Goal: Communication & Community: Participate in discussion

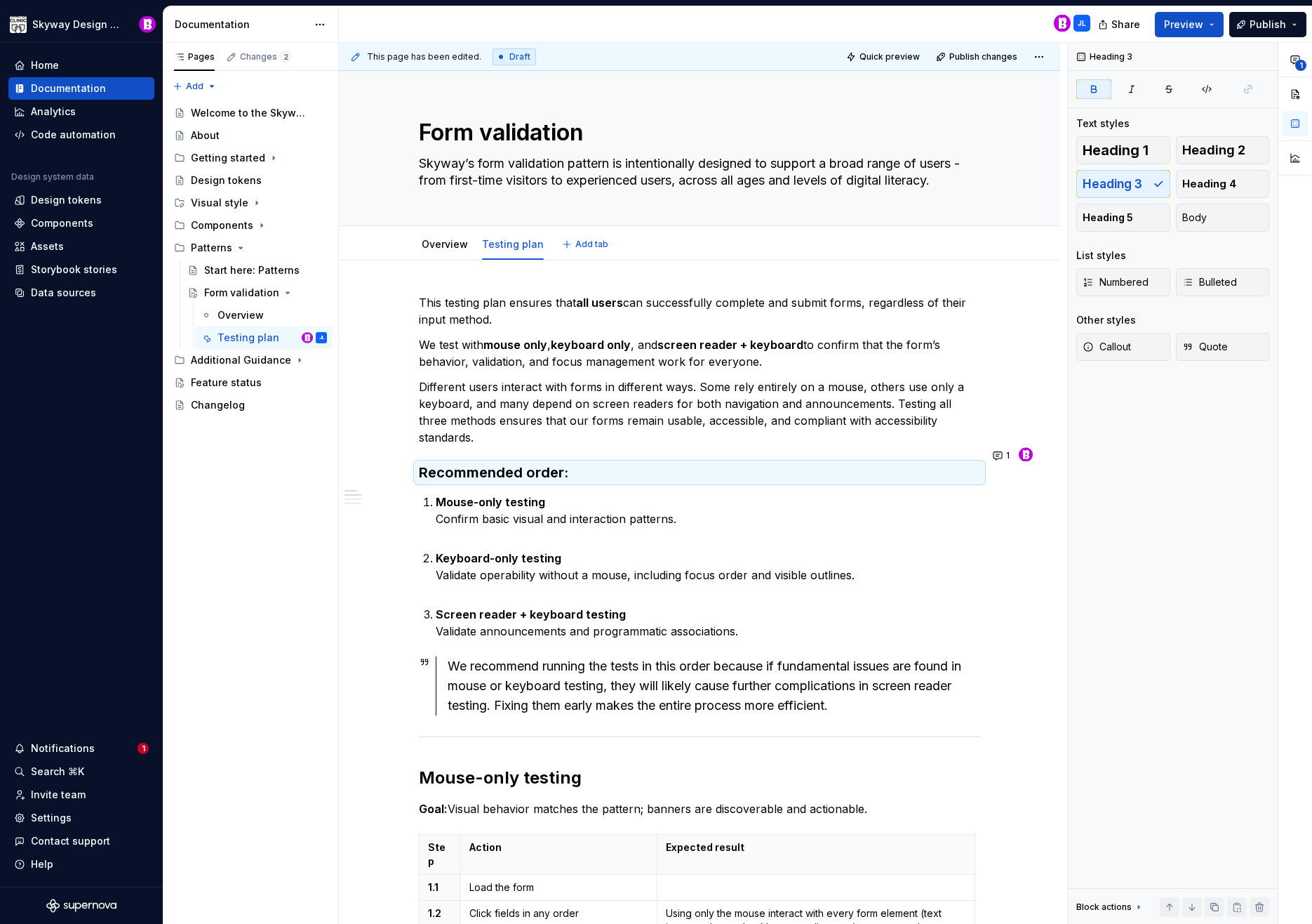
type textarea "*"
click at [936, 342] on p "We test with mouse only , keyboard only , and screen reader + keyboard to confi…" at bounding box center [700, 353] width 561 height 33
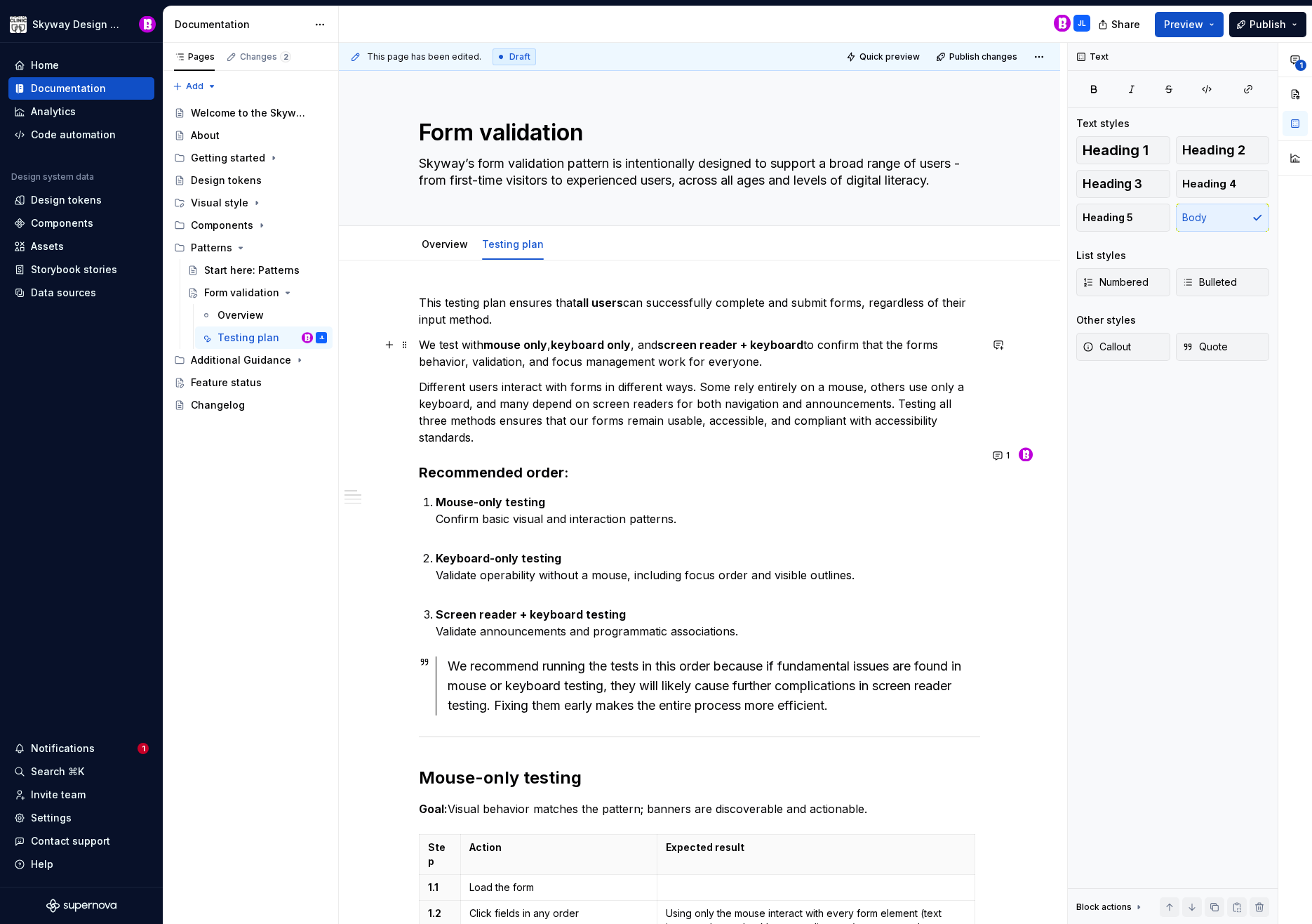
click at [838, 360] on p "We test with mouse only , keyboard only , and screen reader + keyboard to confi…" at bounding box center [700, 353] width 561 height 33
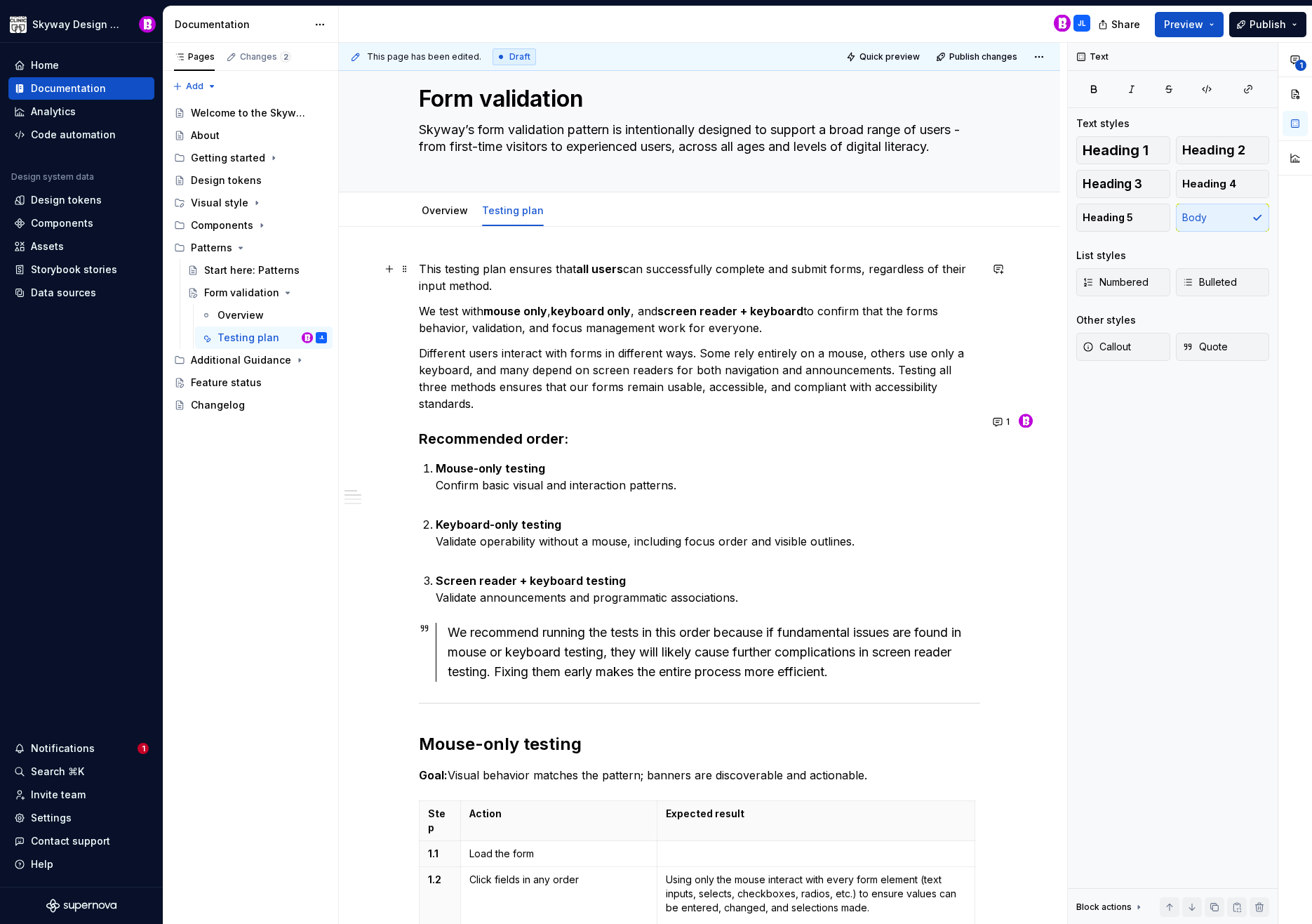
scroll to position [202, 0]
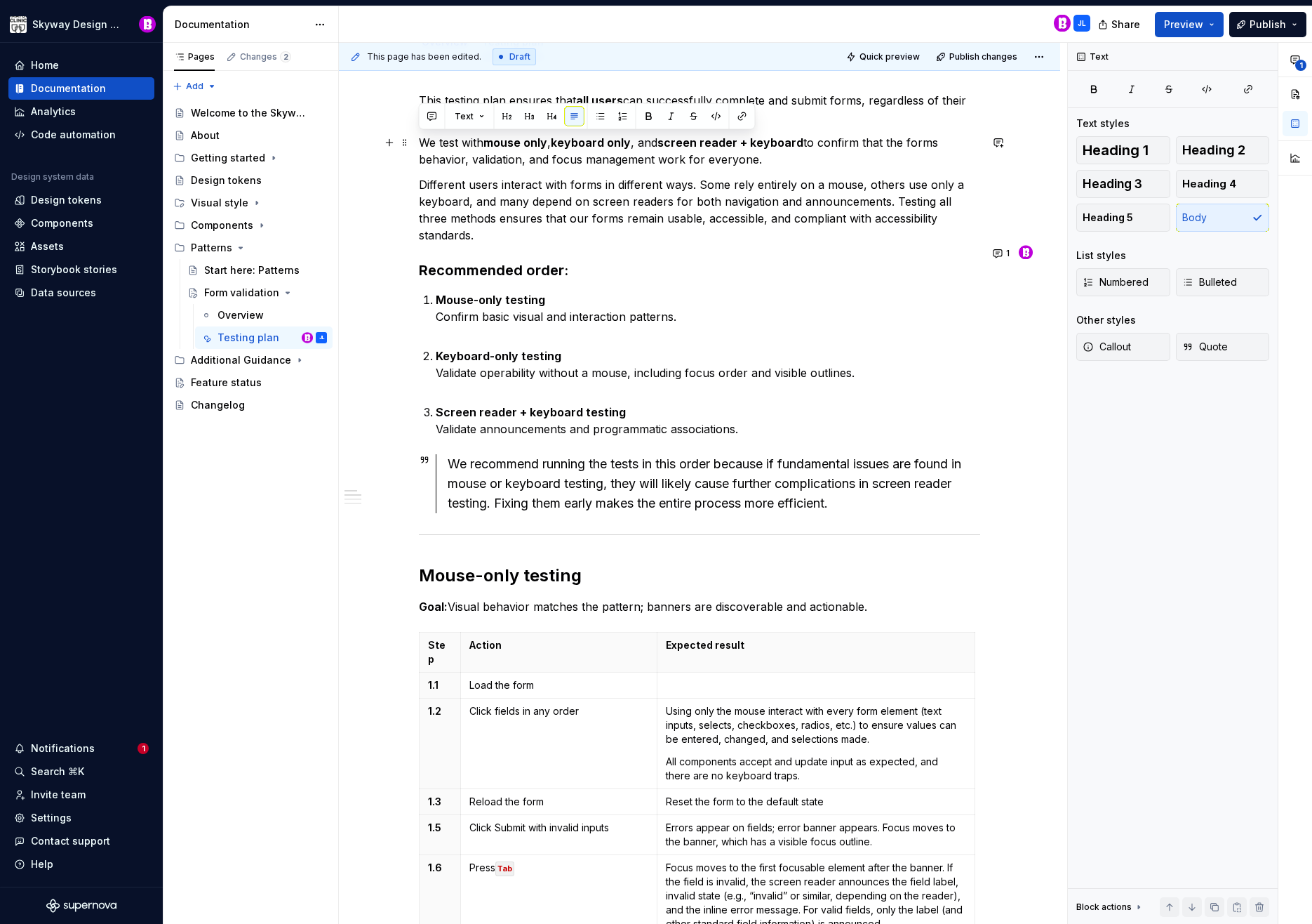
drag, startPoint x: 761, startPoint y: 158, endPoint x: 421, endPoint y: 139, distance: 340.5
click at [421, 139] on p "We test with mouse only , keyboard only , and screen reader + keyboard to confi…" at bounding box center [700, 150] width 561 height 33
copy p "We test with mouse only , keyboard only , and screen reader + keyboard to confi…"
type textarea "*"
click at [936, 150] on p "We test with mouse only , keyboard only , and screen reader + keyboard to confi…" at bounding box center [700, 150] width 561 height 33
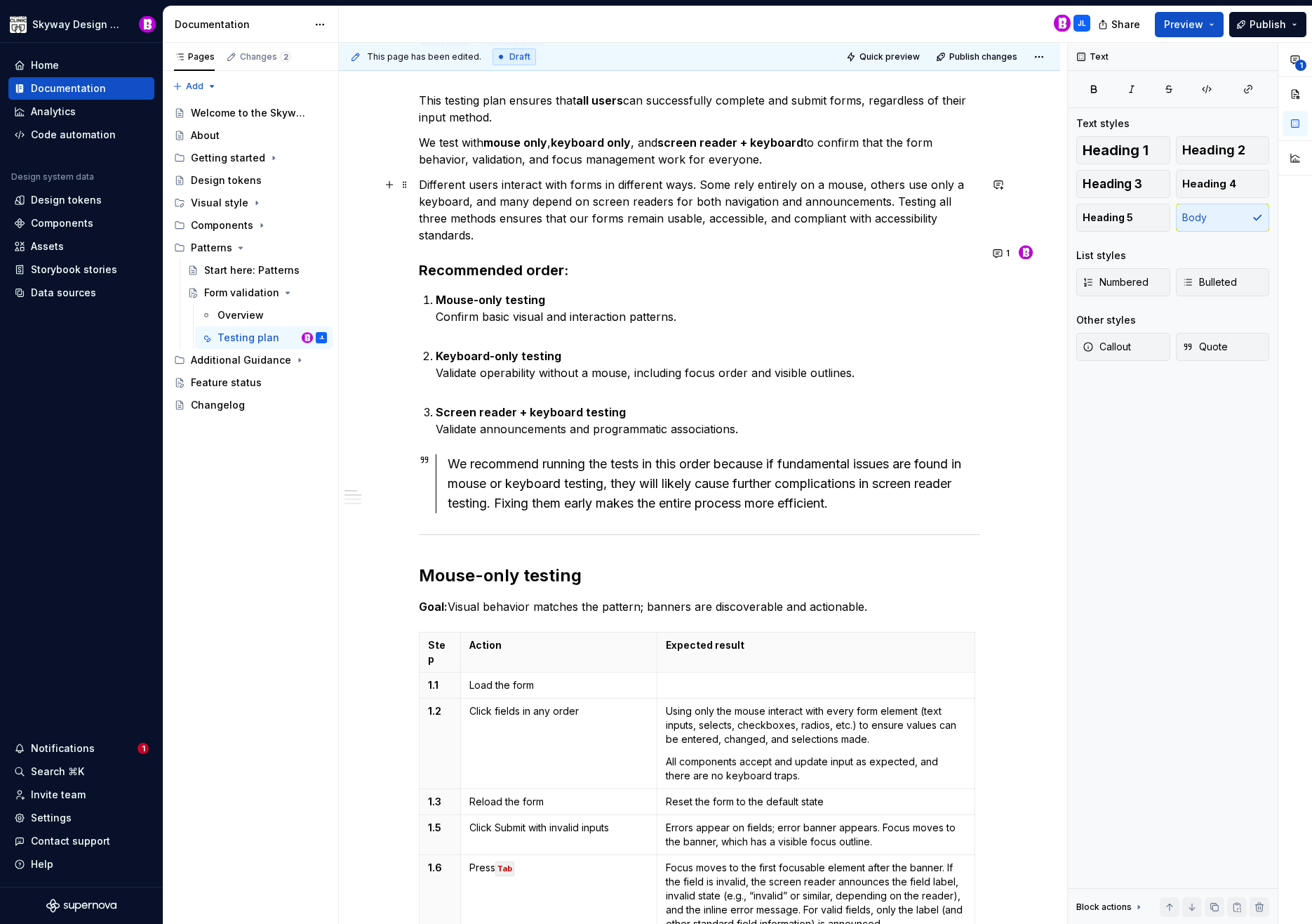
click at [876, 199] on p "Different users interact with forms in different ways. Some rely entirely on a …" at bounding box center [700, 209] width 561 height 68
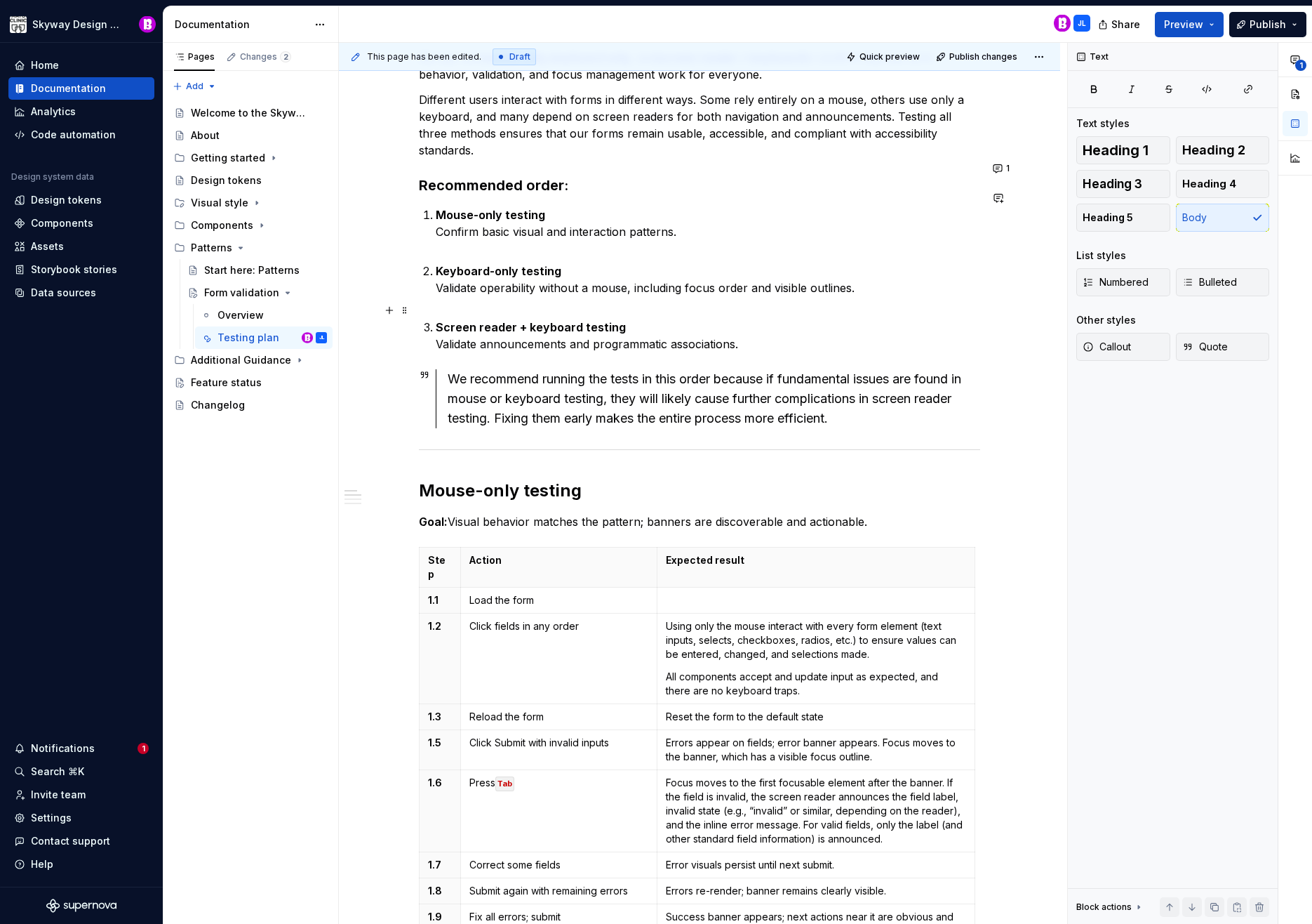
scroll to position [284, 0]
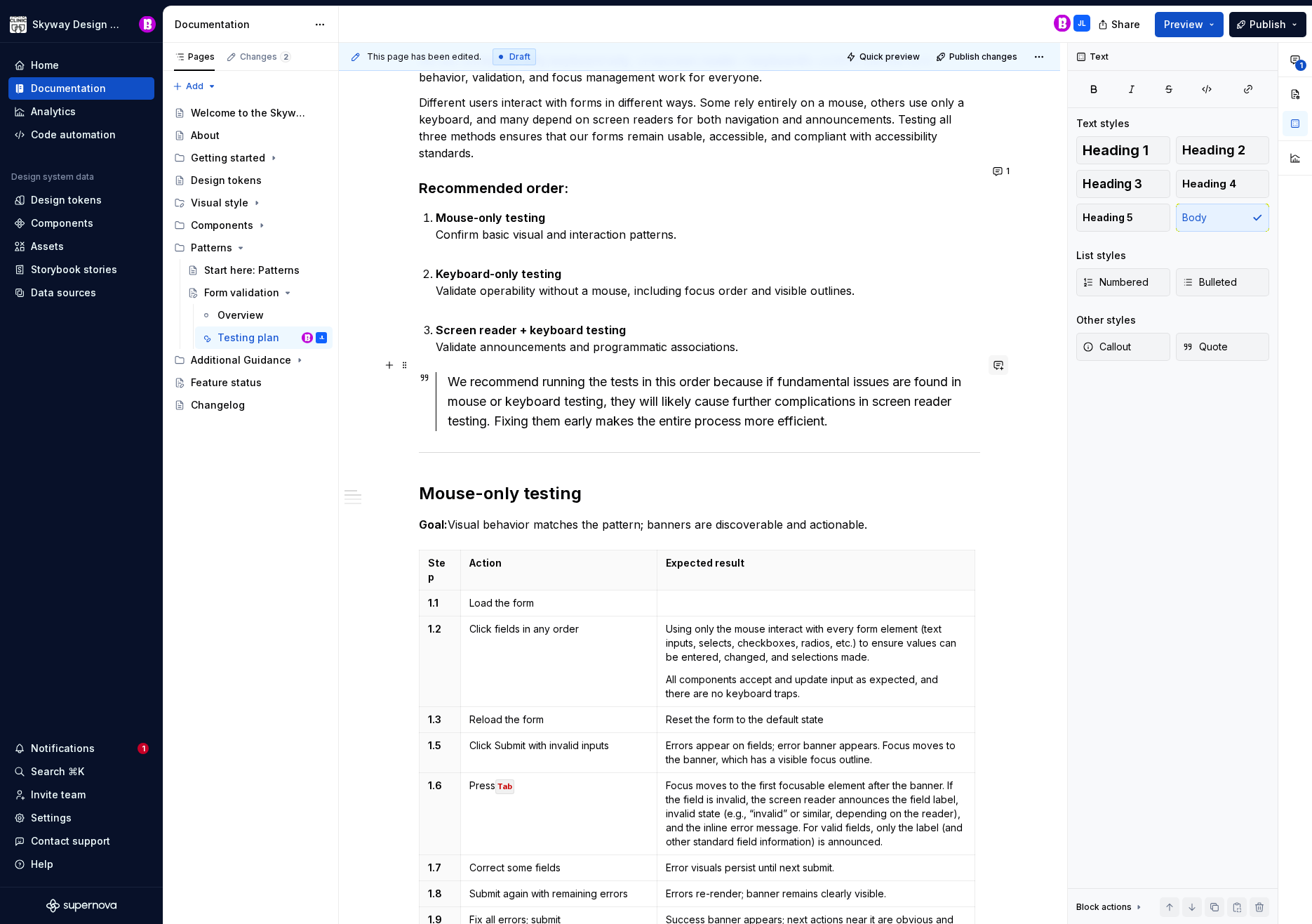
click at [1001, 367] on button "button" at bounding box center [999, 365] width 19 height 19
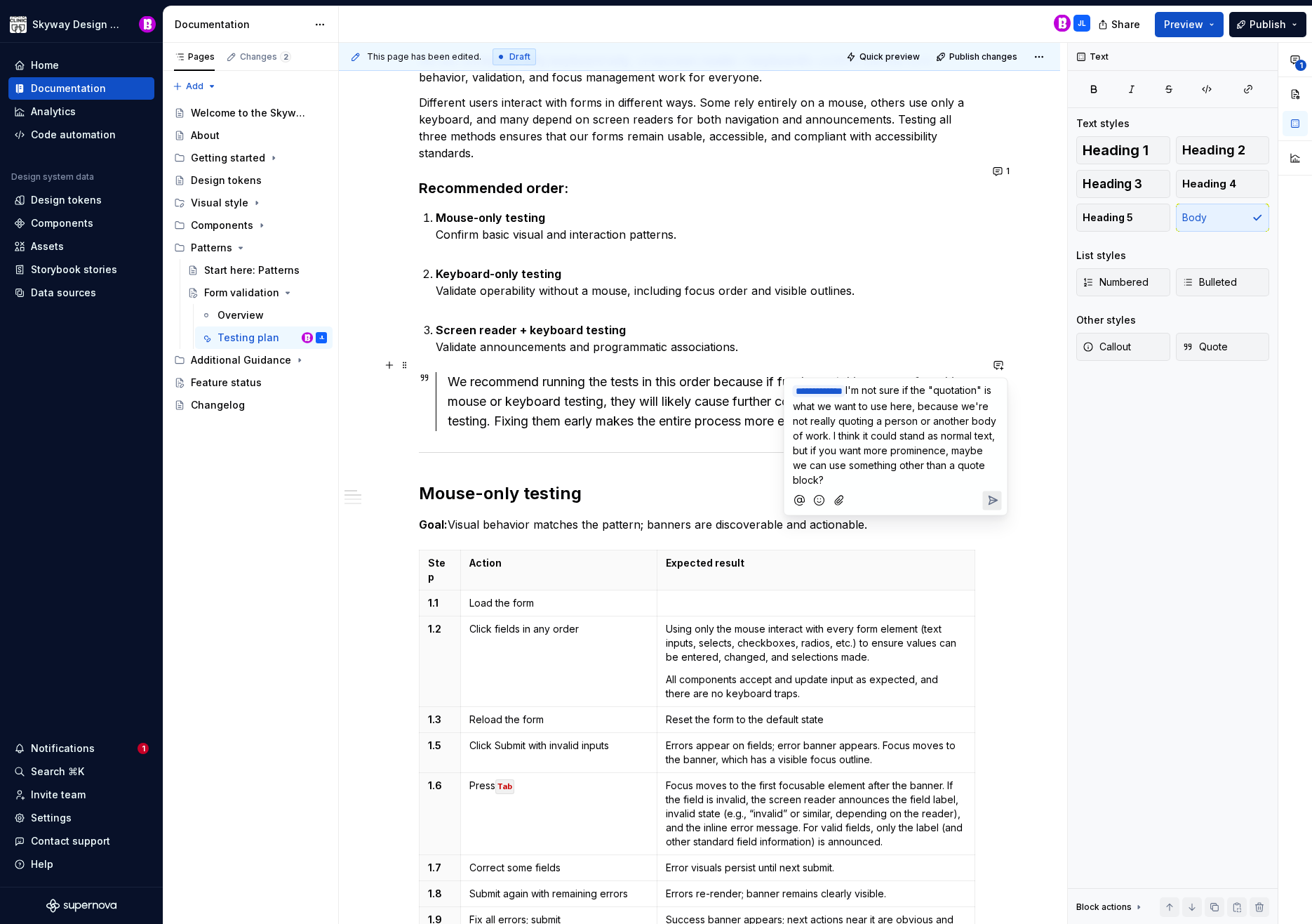
click at [998, 498] on icon "Send" at bounding box center [993, 501] width 14 height 14
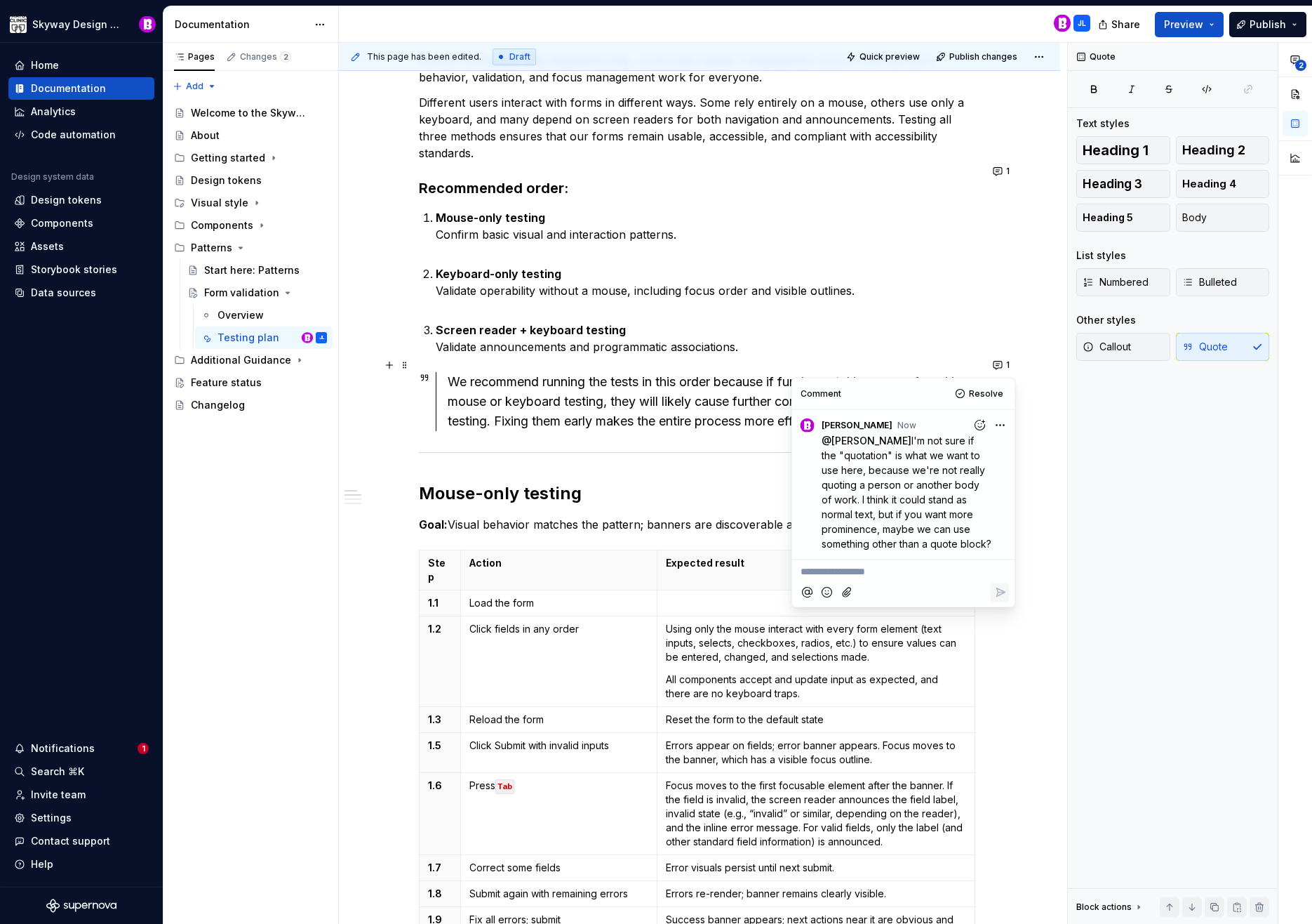
type textarea "*"
click at [997, 428] on html "Skyway Design System Home Documentation Analytics Code automation Design system…" at bounding box center [656, 462] width 1312 height 924
click at [967, 449] on span "Edit comment" at bounding box center [955, 451] width 66 height 14
drag, startPoint x: 942, startPoint y: 498, endPoint x: 891, endPoint y: 494, distance: 51.2
click at [891, 495] on span "I'm not sure if the "quotation" is what we want to use here, because we're not …" at bounding box center [908, 492] width 173 height 116
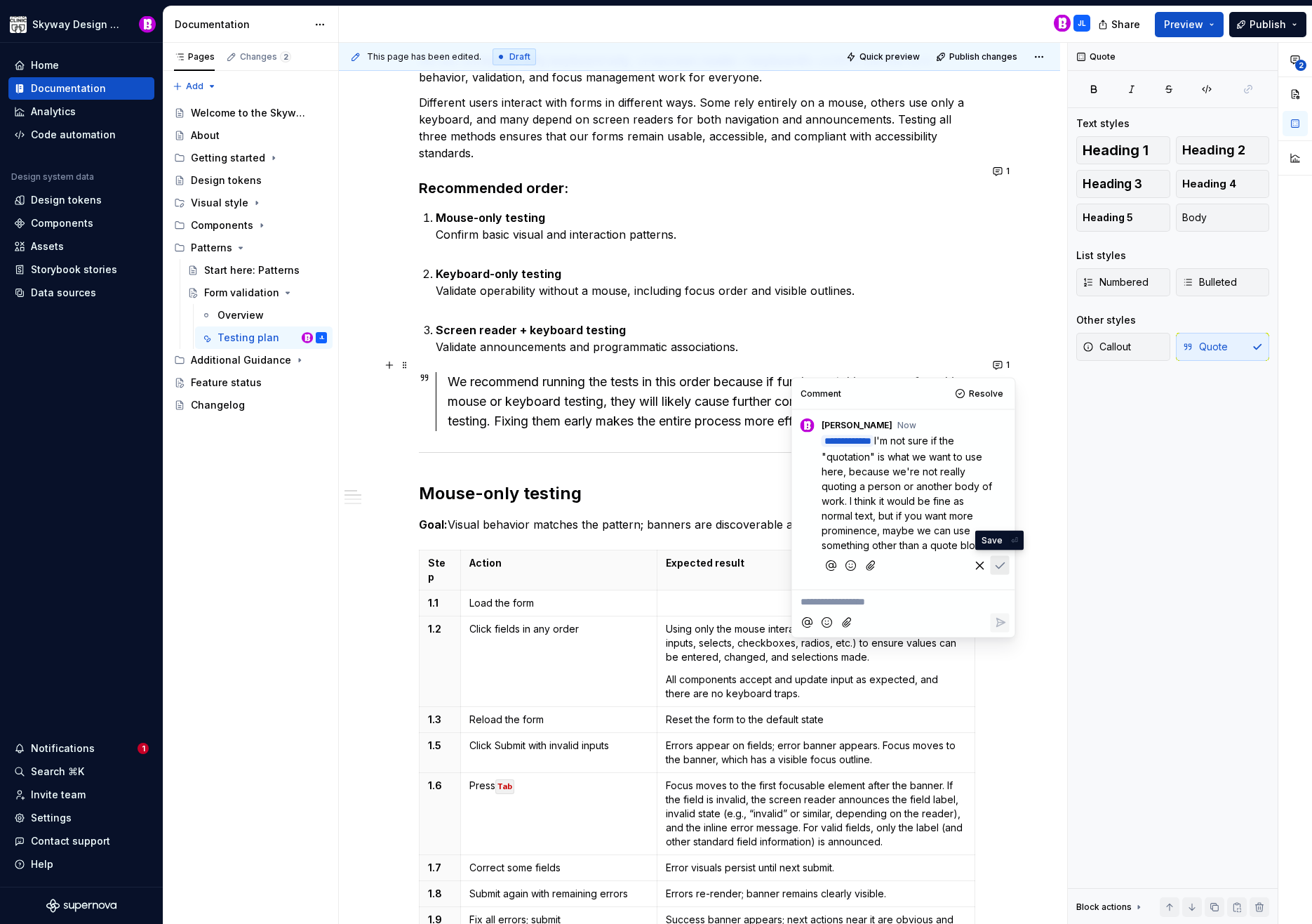
click at [1000, 560] on icon "Save" at bounding box center [1000, 565] width 14 height 14
click at [1035, 391] on div "This page has been edited. Draft Quick preview Publish changes Form validation …" at bounding box center [703, 484] width 729 height 882
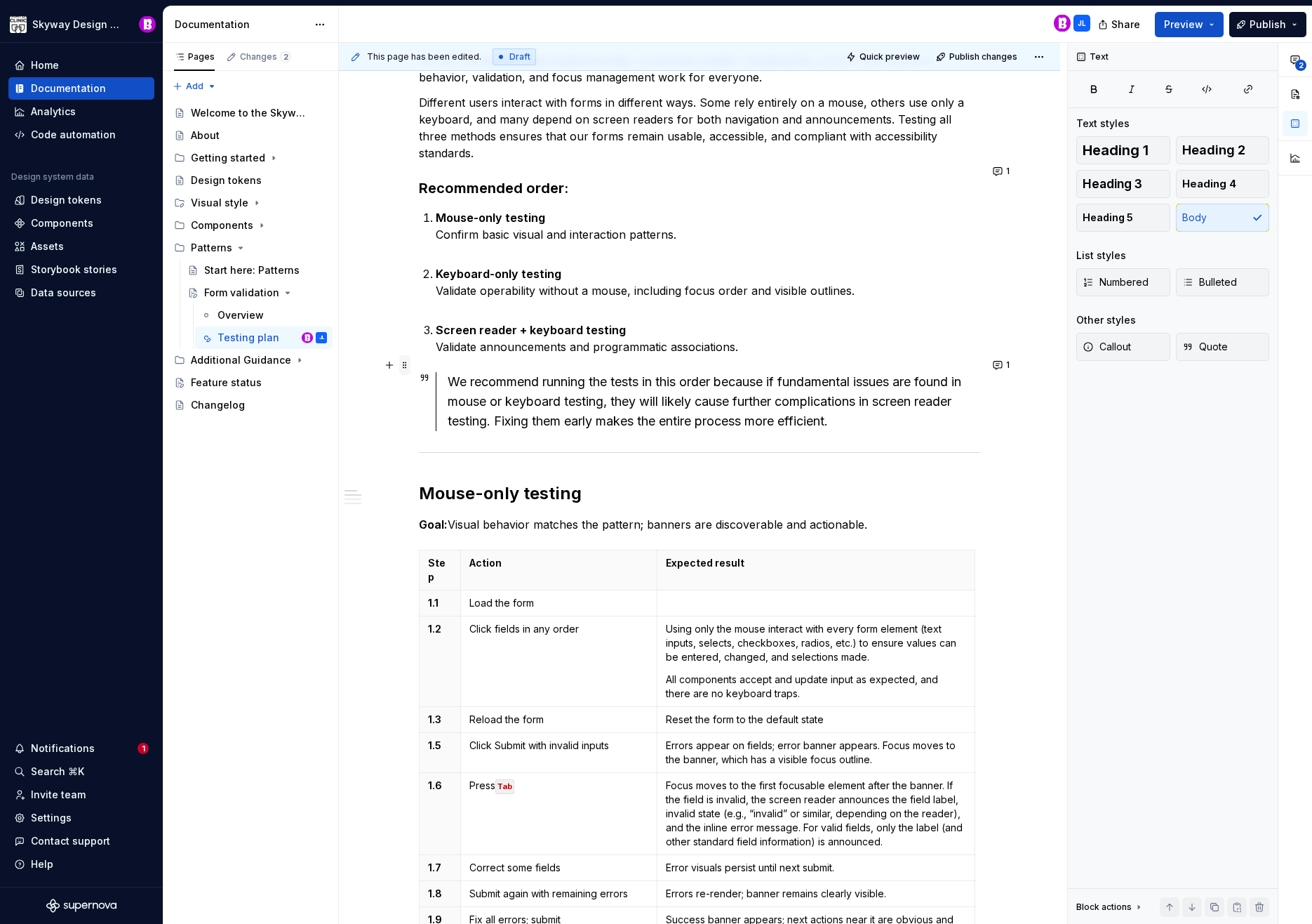
click at [404, 365] on span at bounding box center [405, 365] width 11 height 19
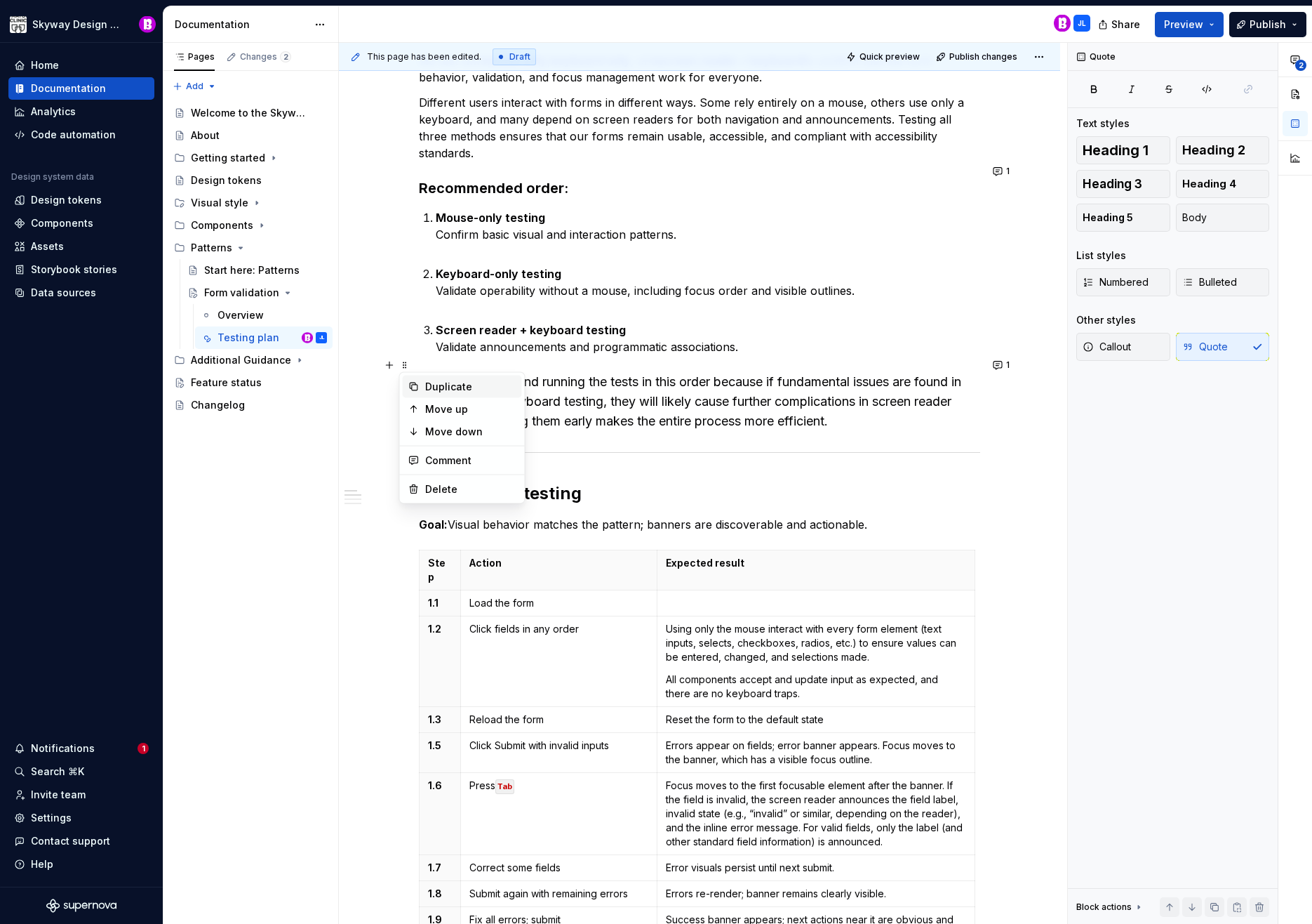
click at [458, 395] on div "Duplicate" at bounding box center [463, 387] width 120 height 23
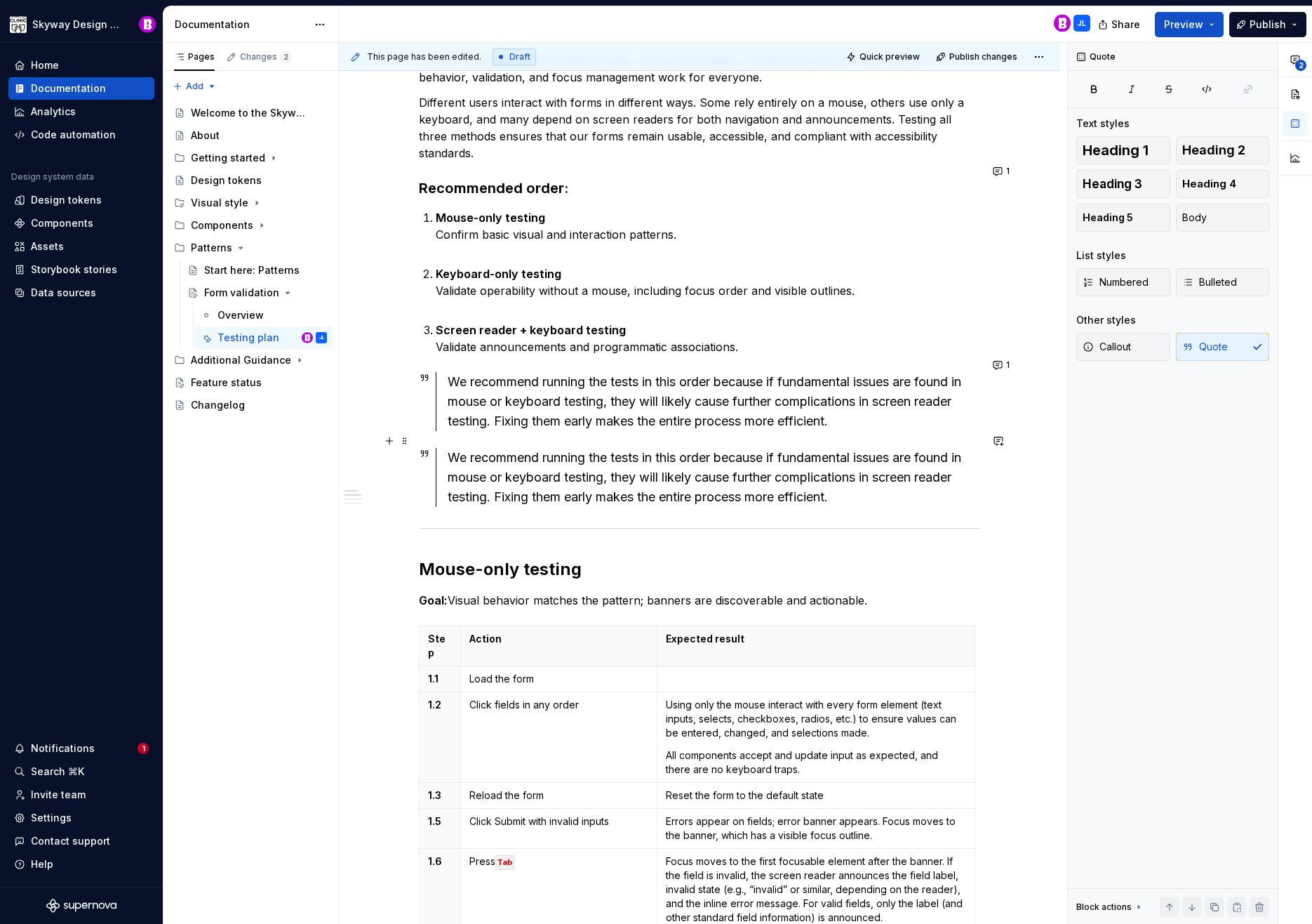
drag, startPoint x: 449, startPoint y: 442, endPoint x: 527, endPoint y: 464, distance: 81.0
click at [449, 448] on div "We recommend running the tests in this order because if fundamental issues are …" at bounding box center [714, 477] width 532 height 59
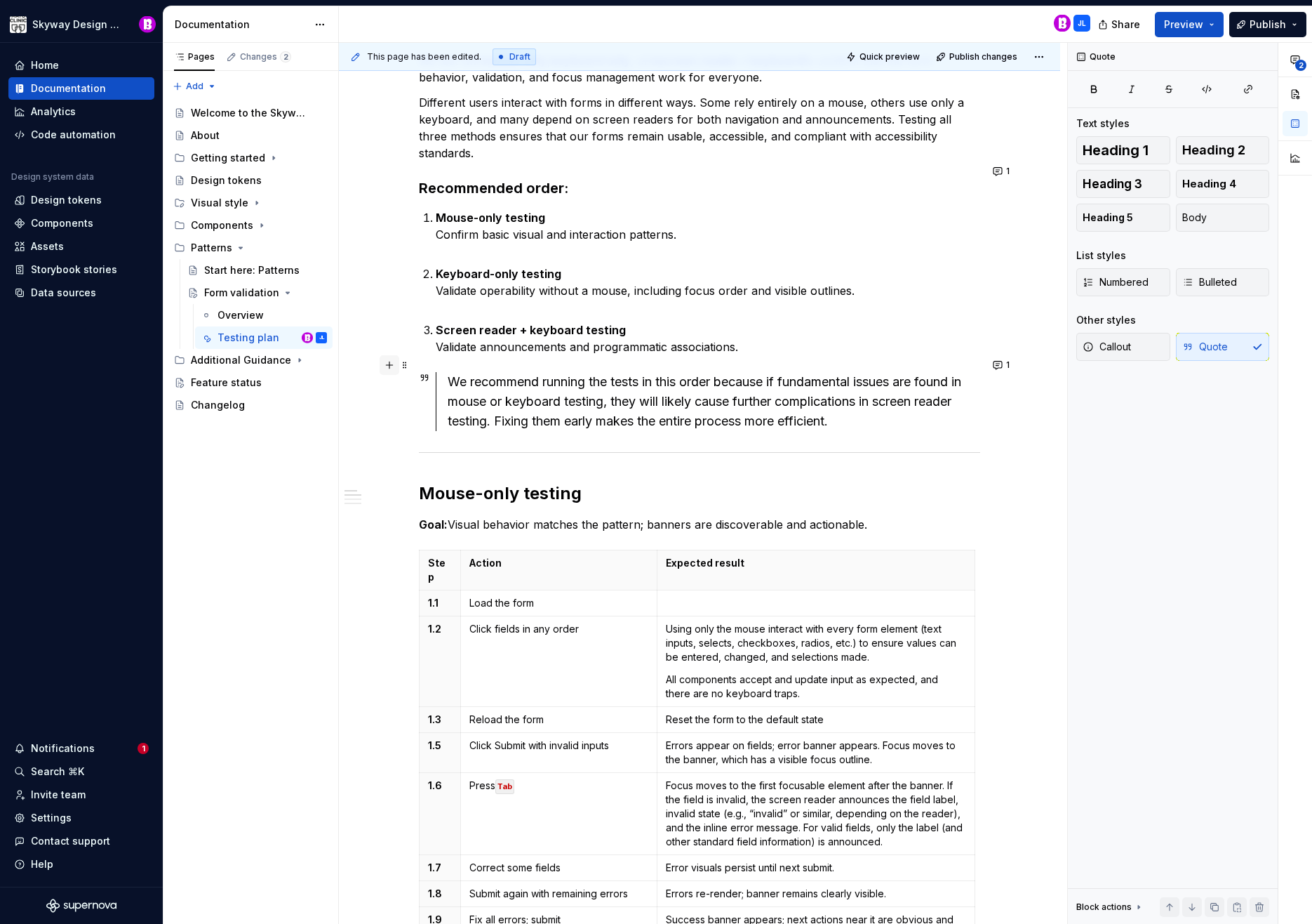
click at [392, 366] on button "button" at bounding box center [389, 365] width 19 height 19
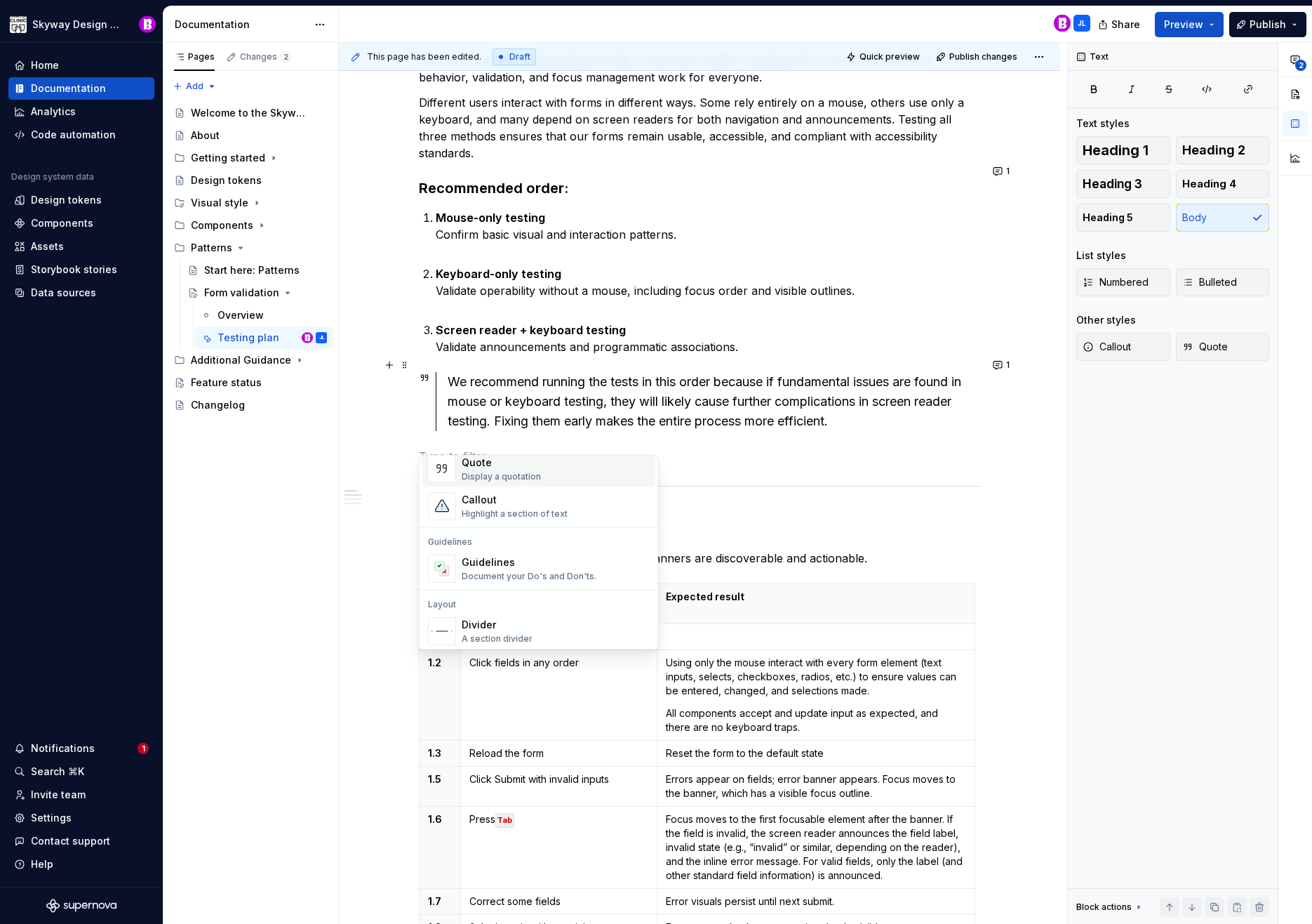
scroll to position [253, 0]
click at [501, 580] on div "Highlight a section of text" at bounding box center [515, 585] width 106 height 11
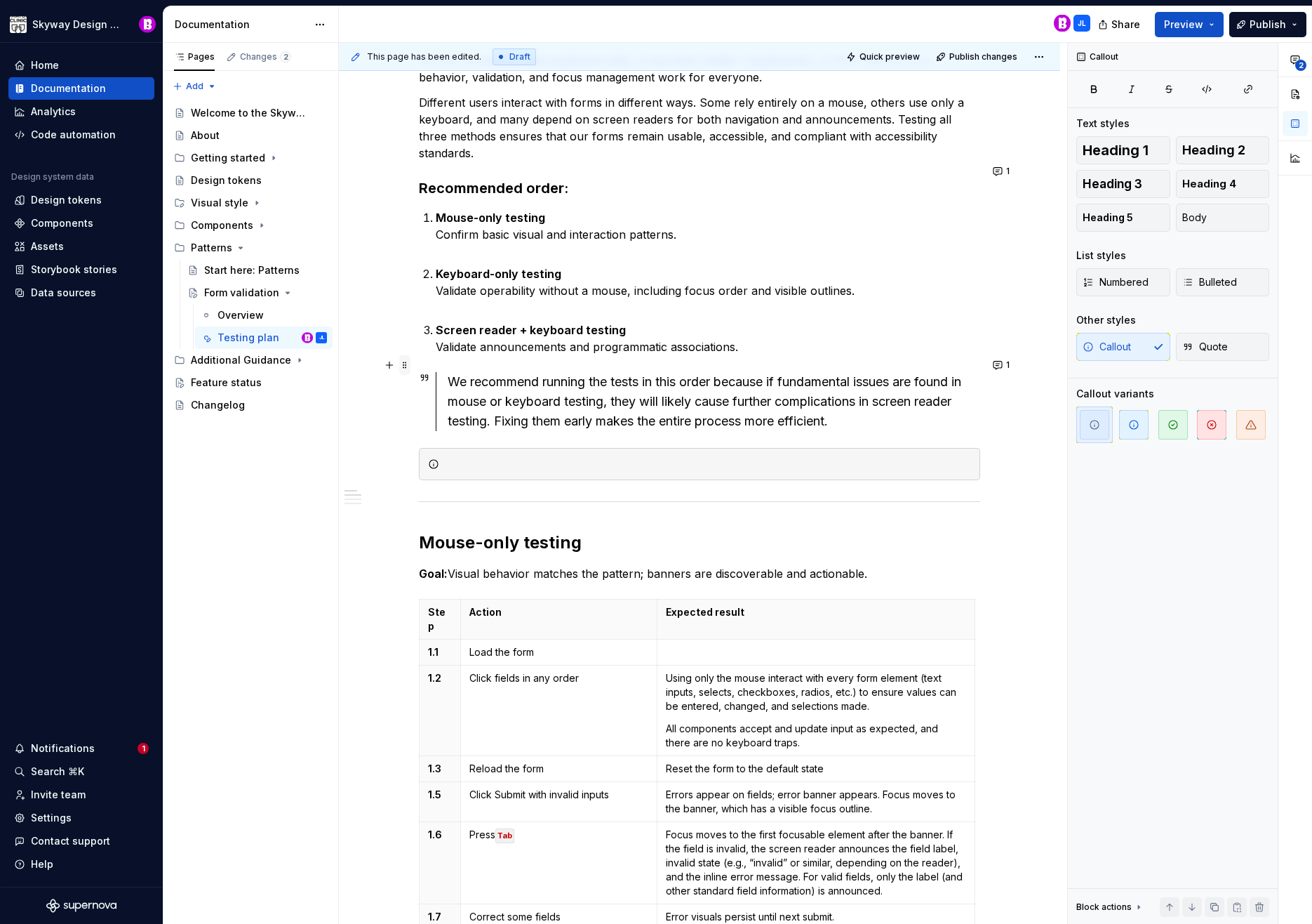
click at [405, 361] on span at bounding box center [405, 365] width 11 height 19
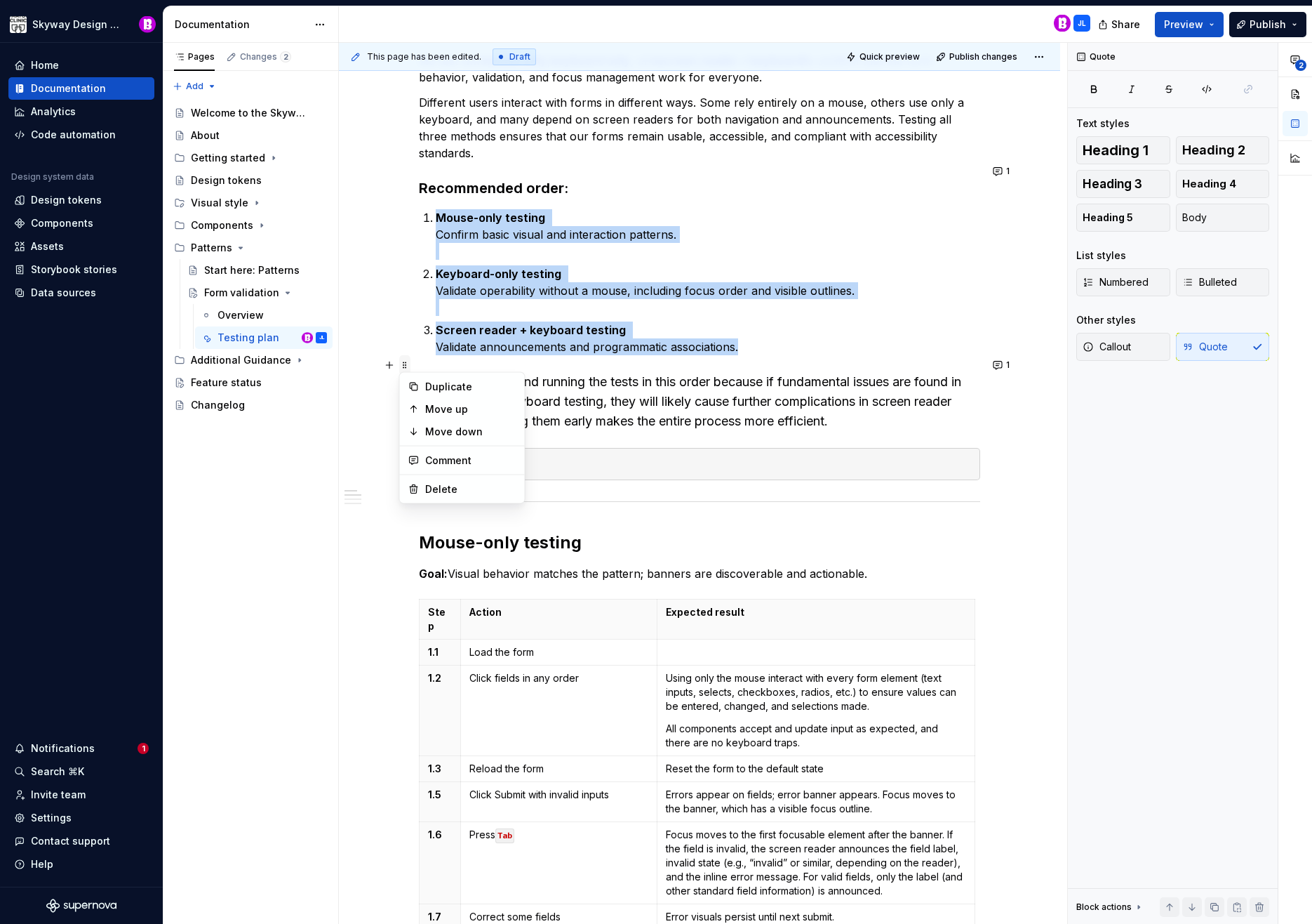
click at [406, 361] on span at bounding box center [405, 365] width 11 height 19
click at [401, 442] on span at bounding box center [405, 447] width 11 height 19
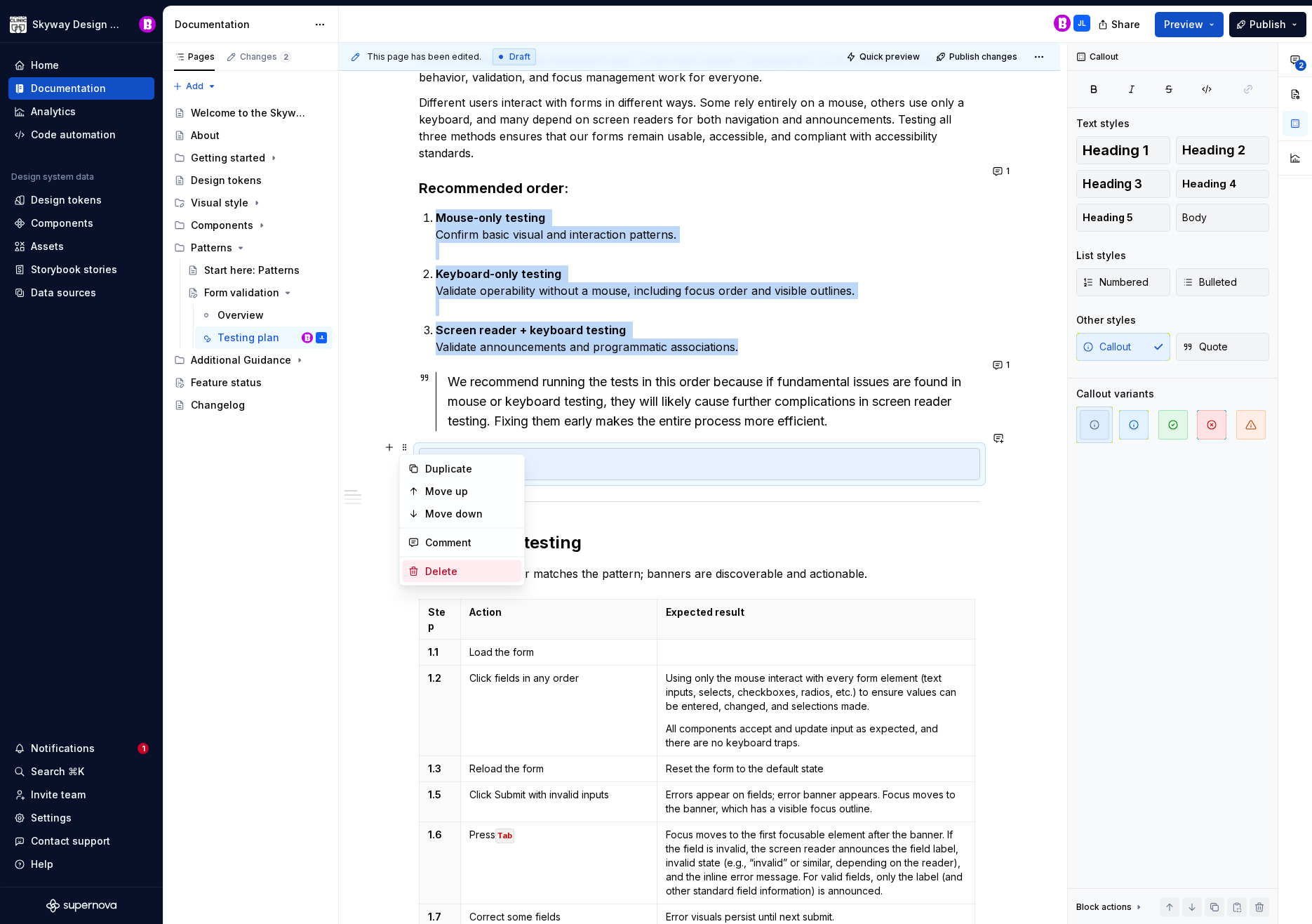
click at [459, 573] on div "Delete" at bounding box center [471, 571] width 92 height 14
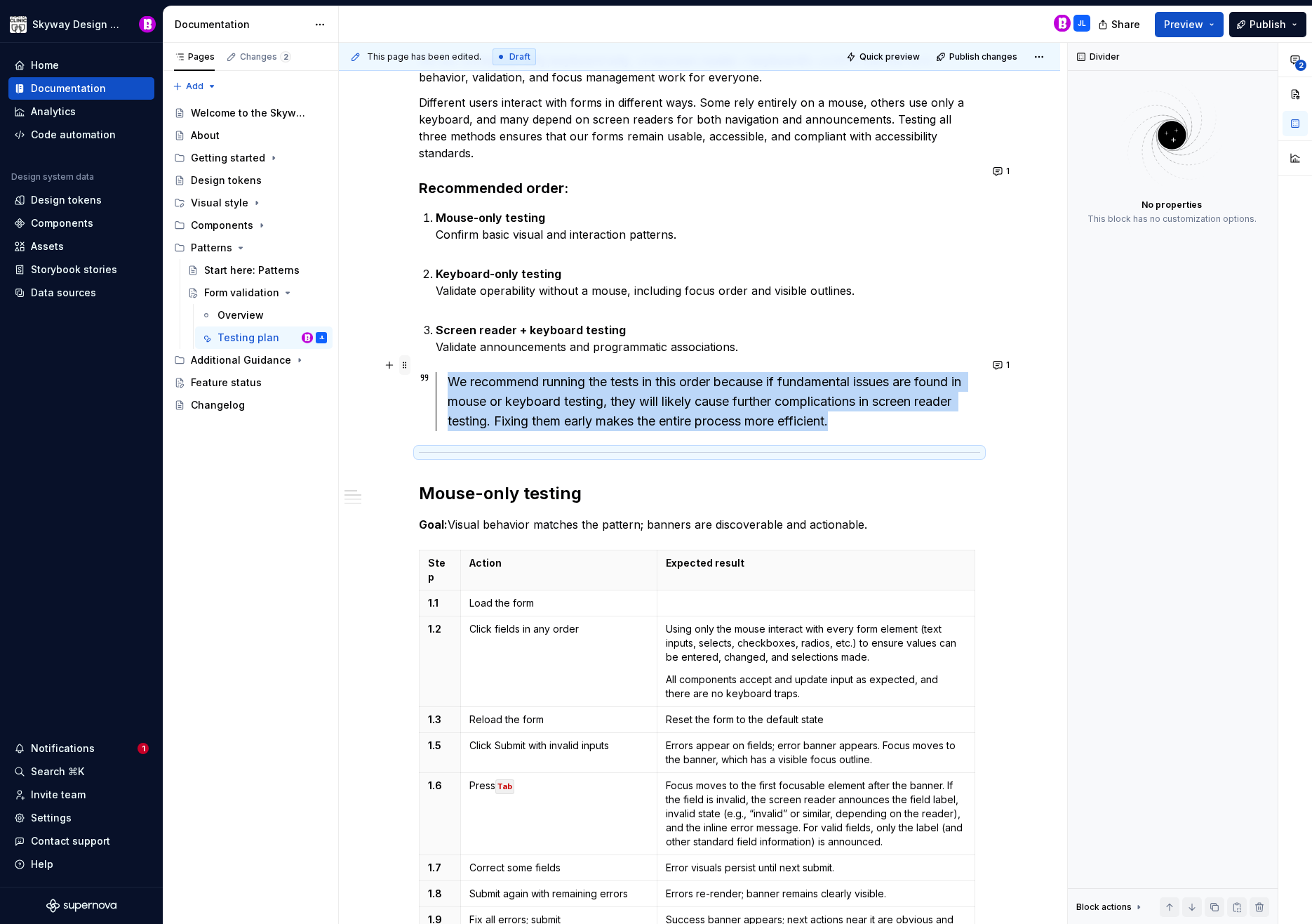
click at [404, 363] on span at bounding box center [405, 365] width 11 height 19
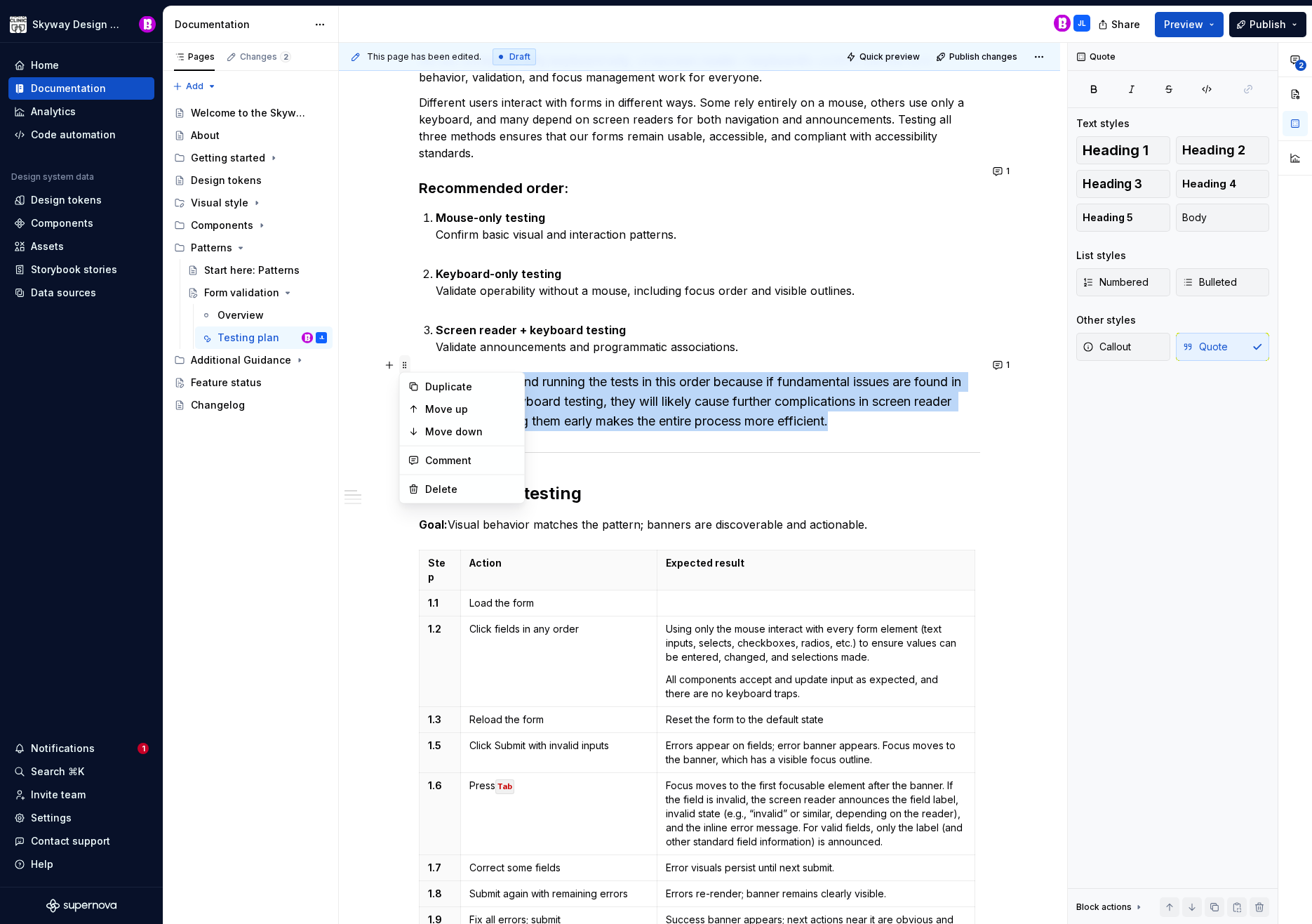
click at [402, 360] on span at bounding box center [405, 365] width 11 height 19
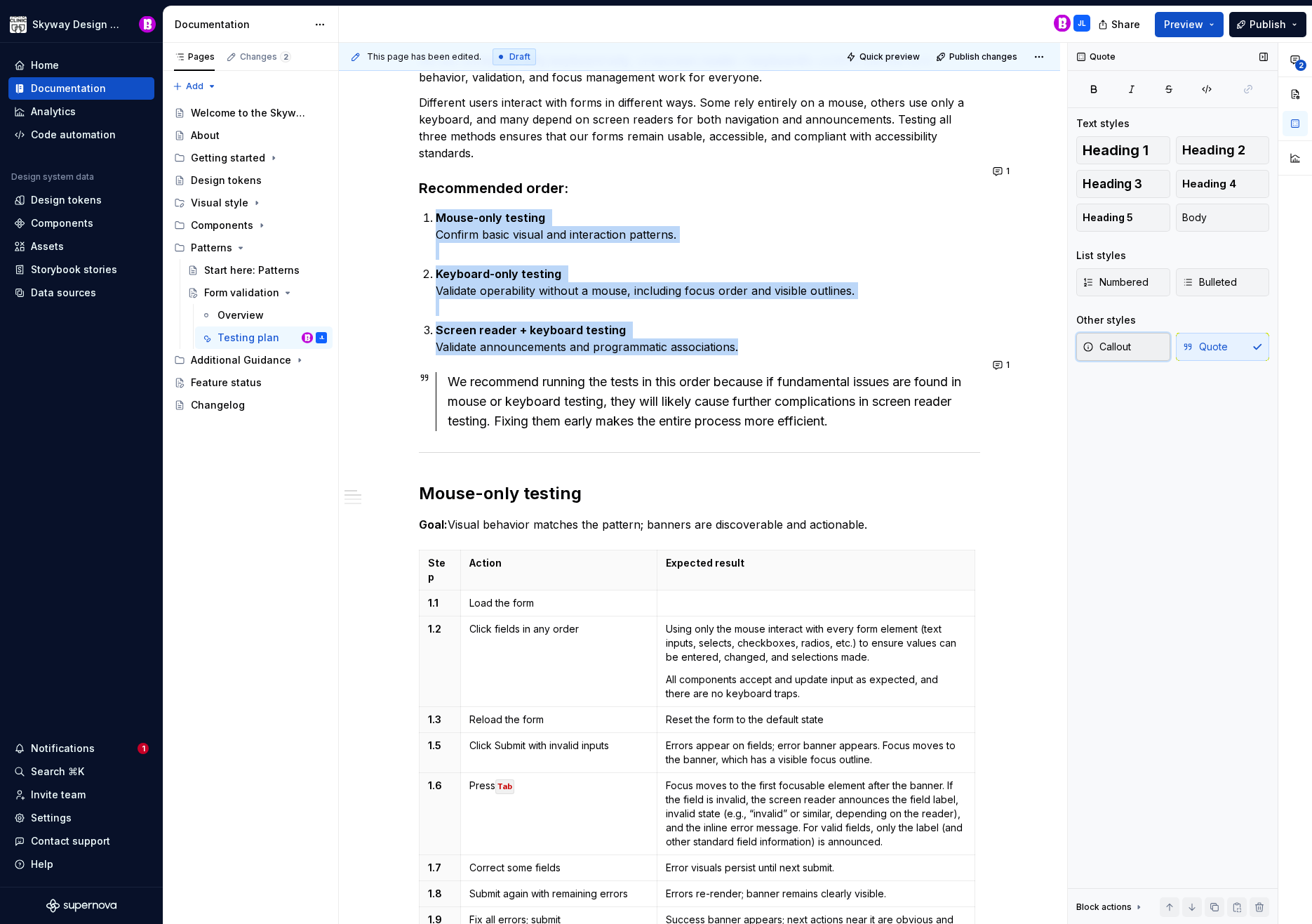
click at [1125, 343] on span "Callout" at bounding box center [1107, 347] width 48 height 14
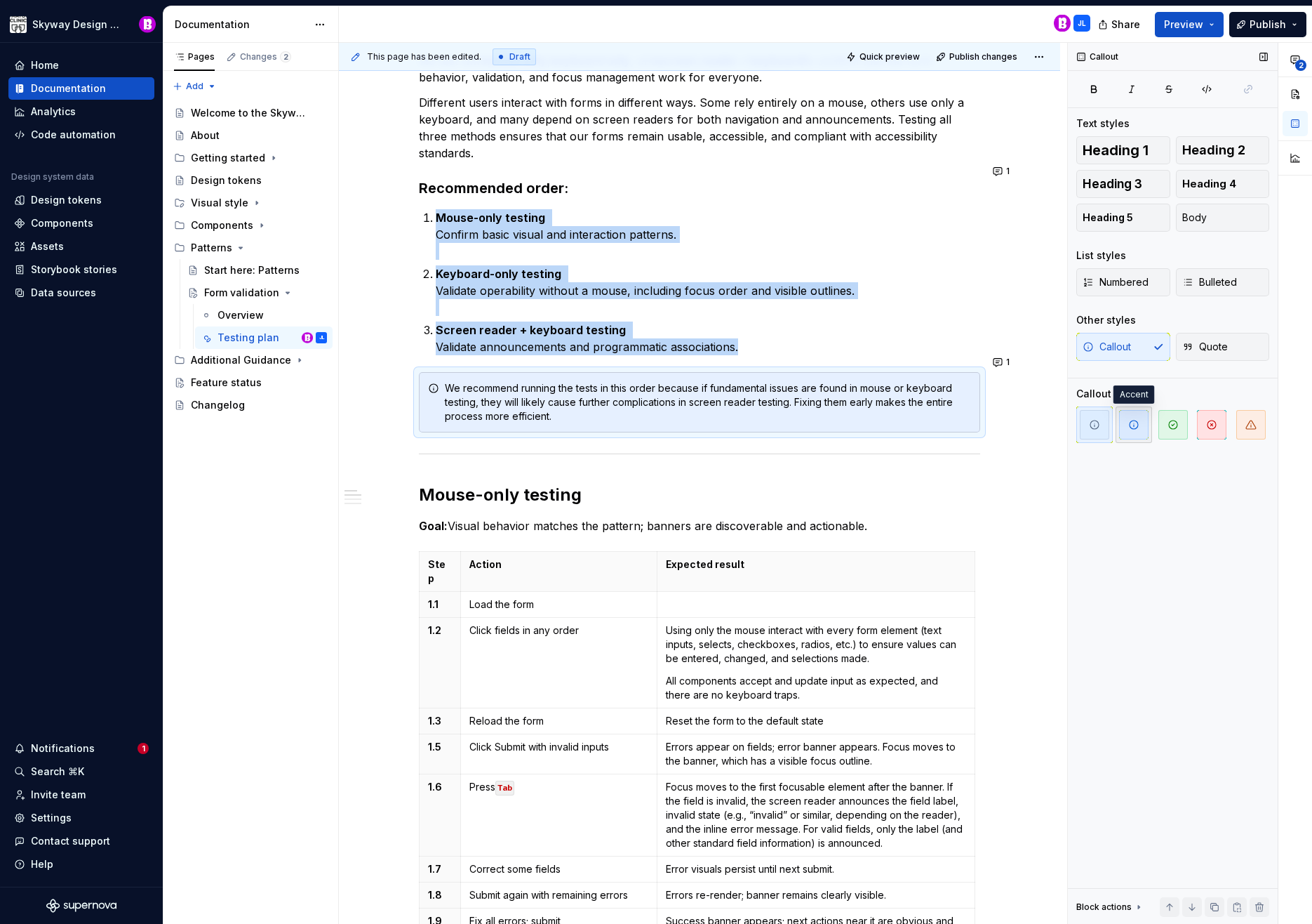
click at [1135, 425] on icon "button" at bounding box center [1134, 424] width 11 height 11
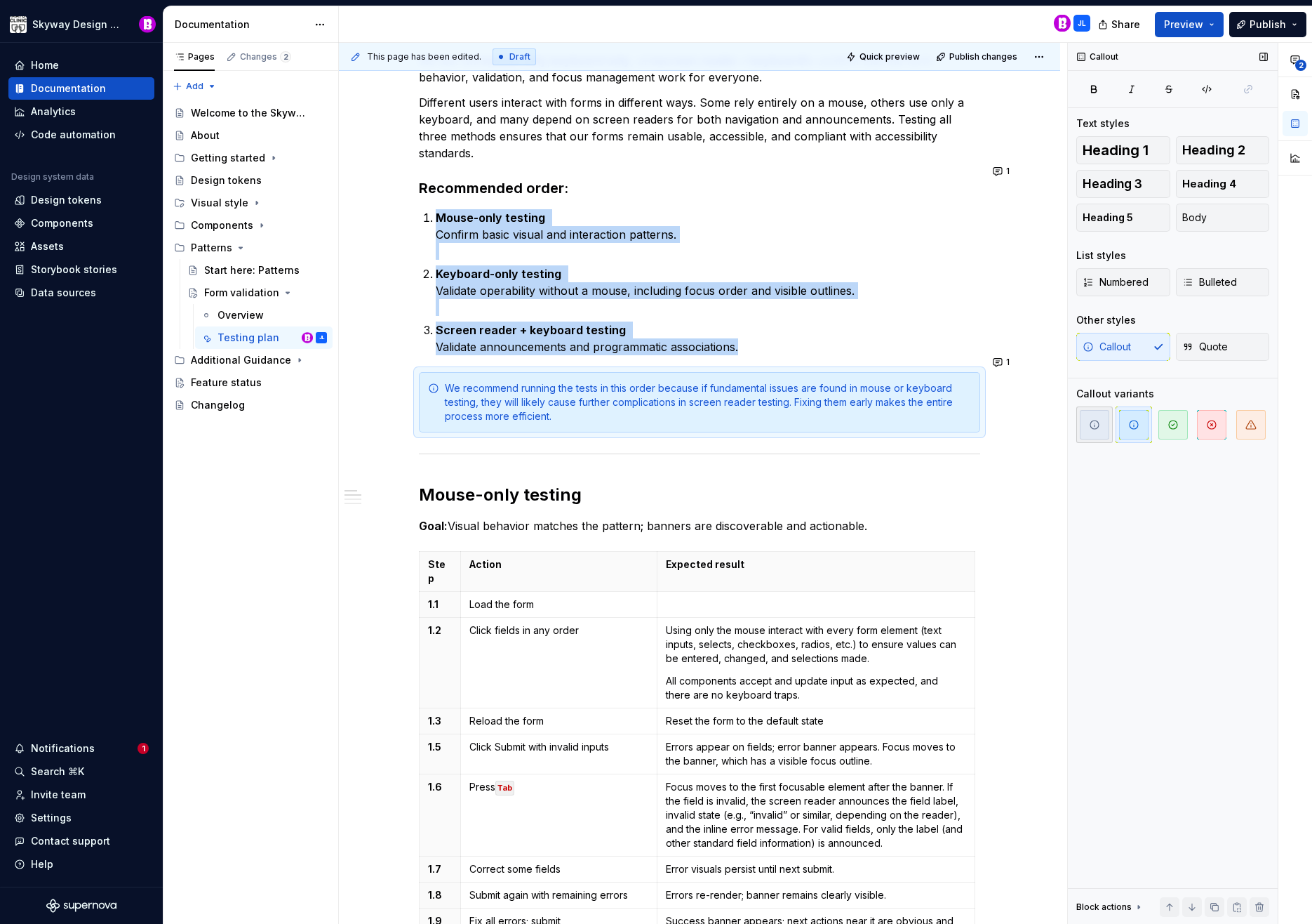
click at [1099, 428] on icon "button" at bounding box center [1095, 424] width 11 height 11
click at [1224, 338] on button "Quote" at bounding box center [1223, 347] width 94 height 28
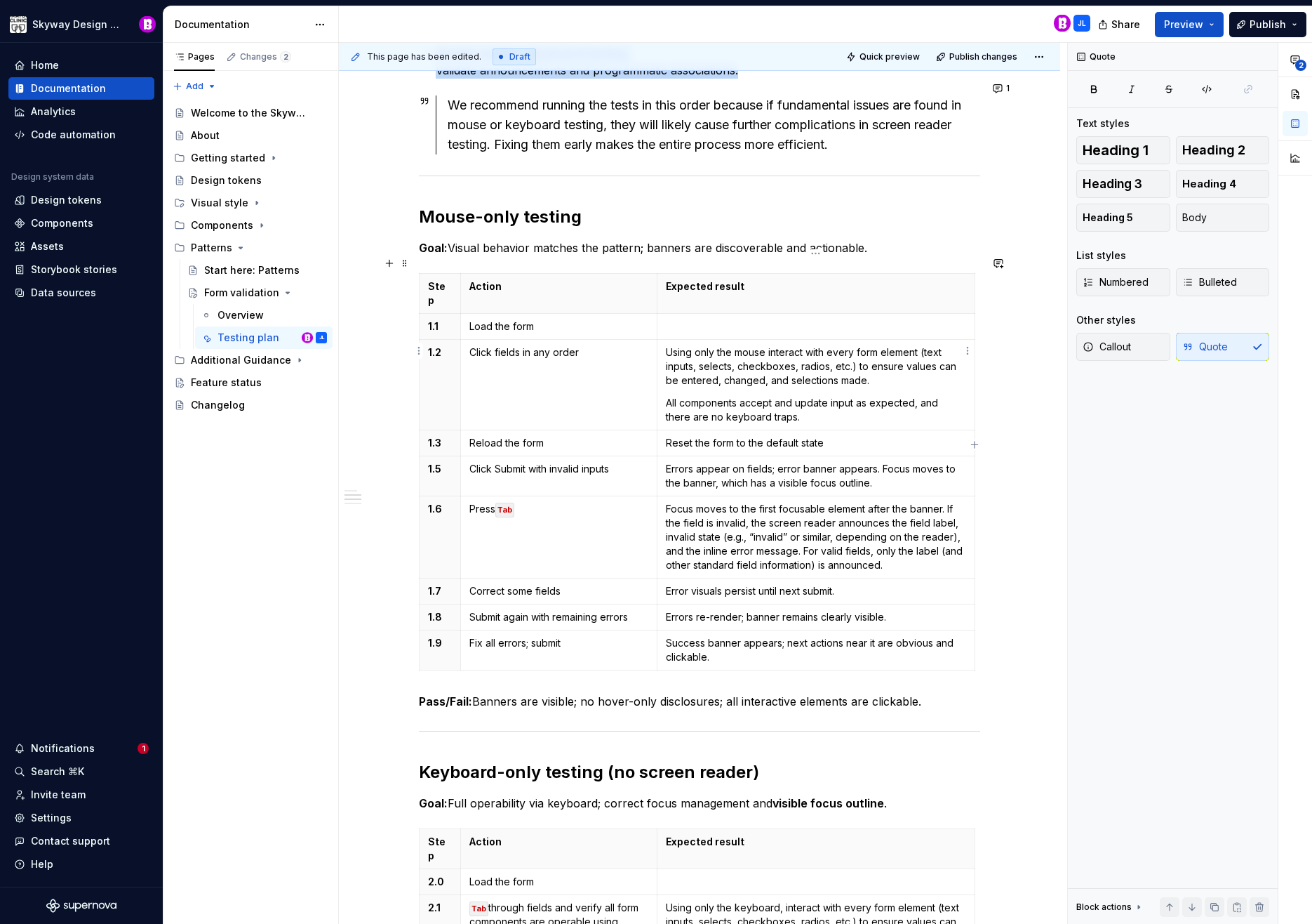
scroll to position [563, 0]
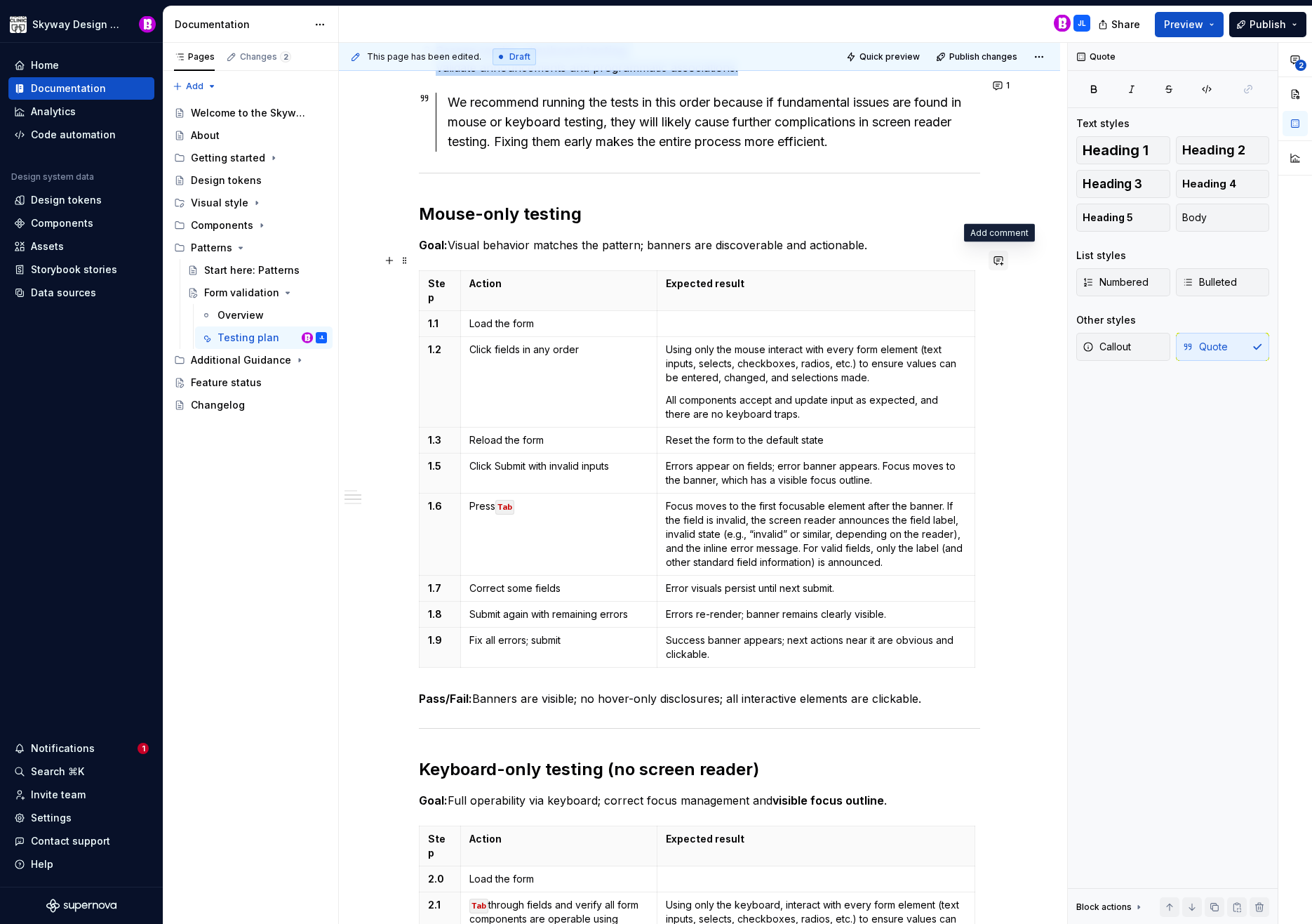
click at [1000, 263] on button "button" at bounding box center [999, 260] width 19 height 19
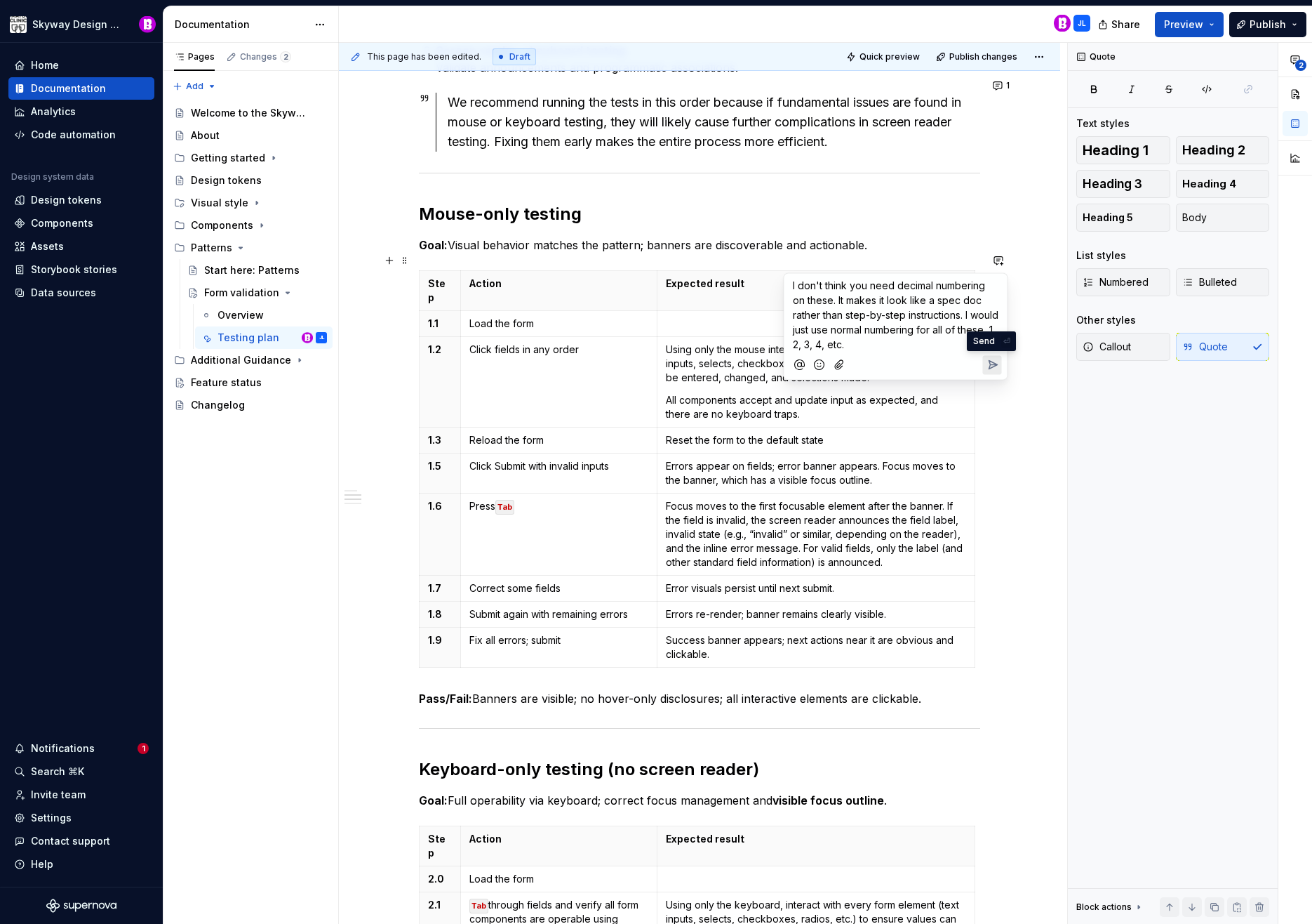
click at [990, 361] on icon "Send" at bounding box center [993, 365] width 14 height 14
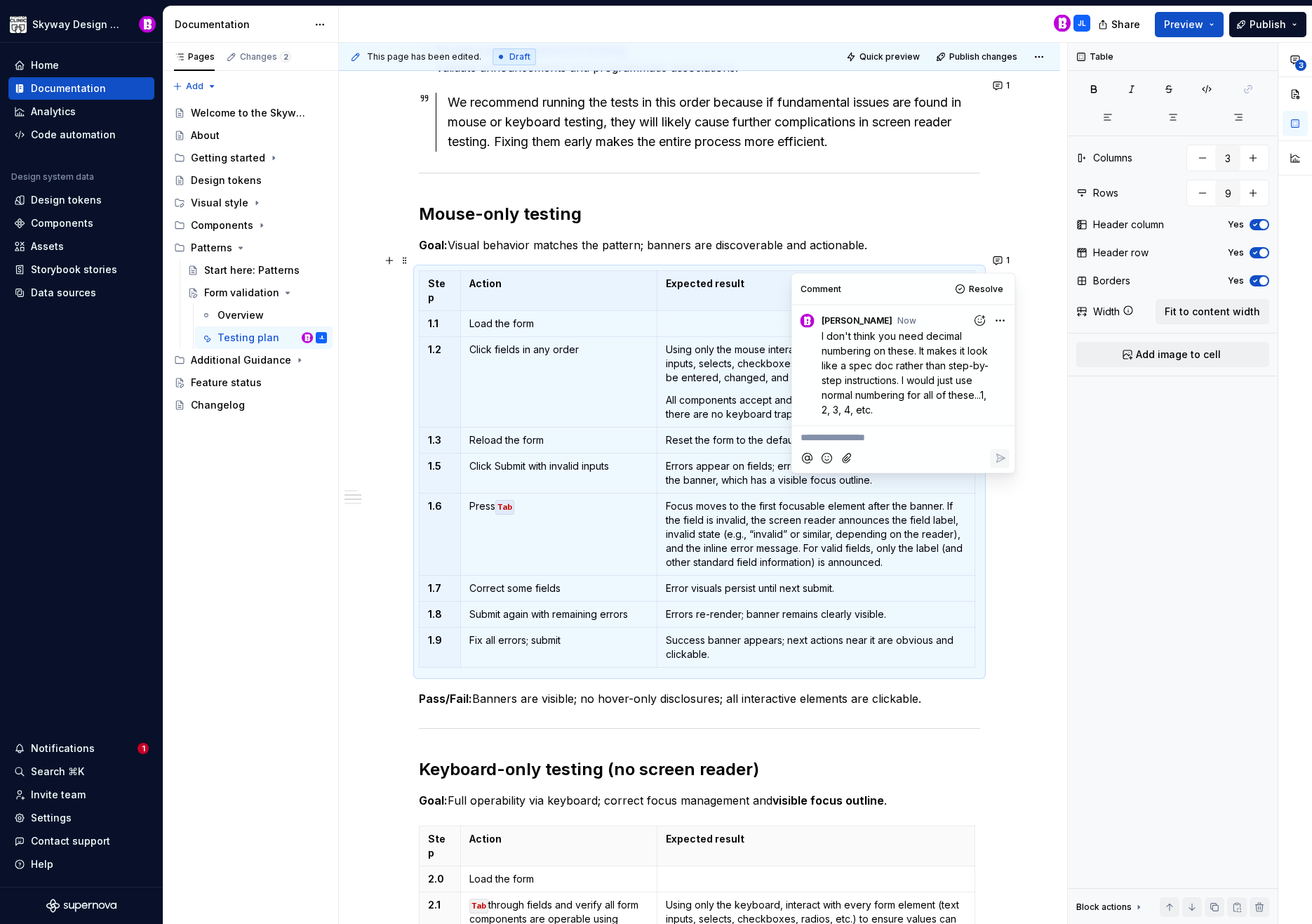
type textarea "*"
click at [1032, 561] on div "This page has been edited. Draft Quick preview Publish changes Form validation …" at bounding box center [703, 484] width 729 height 882
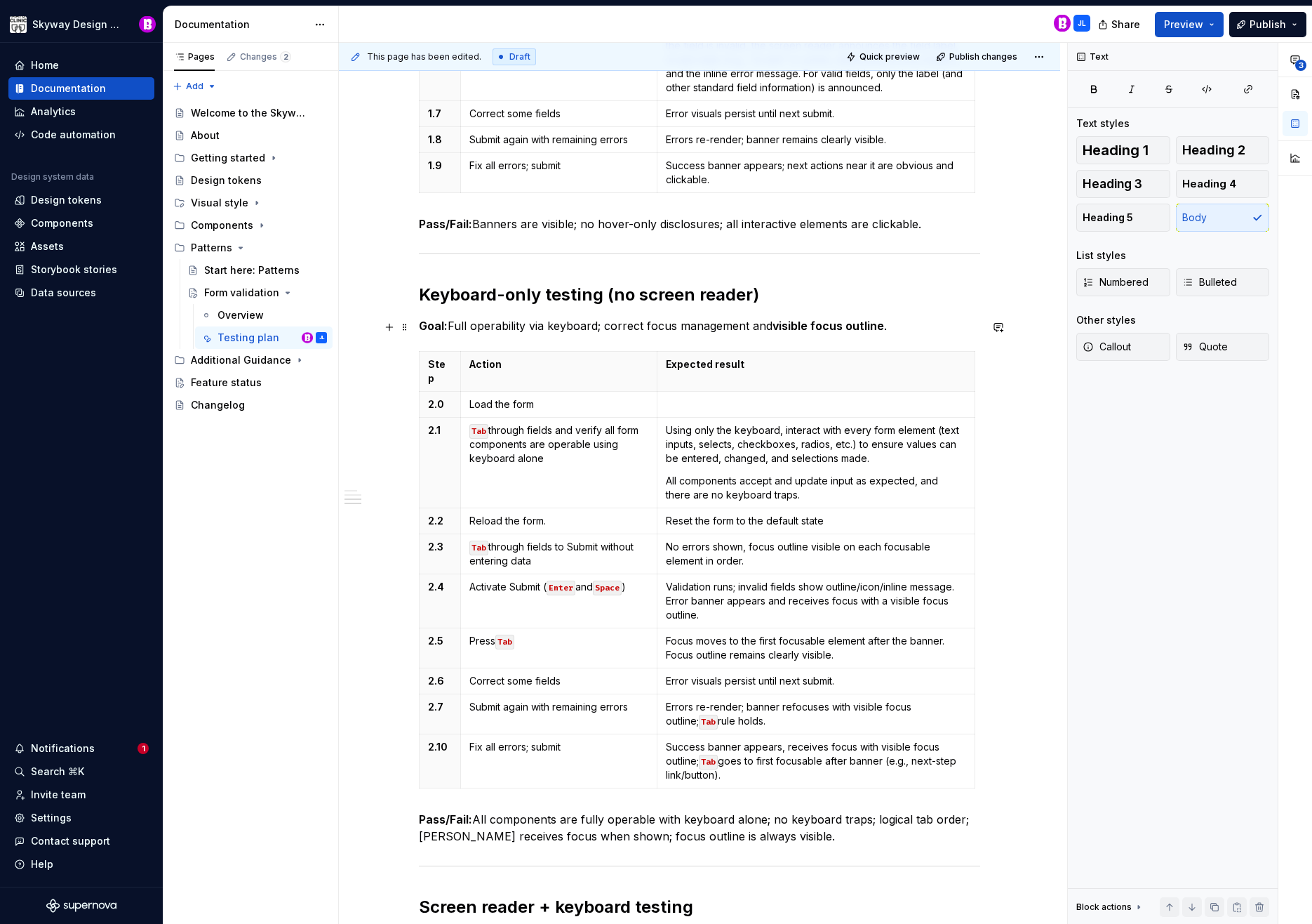
scroll to position [1089, 0]
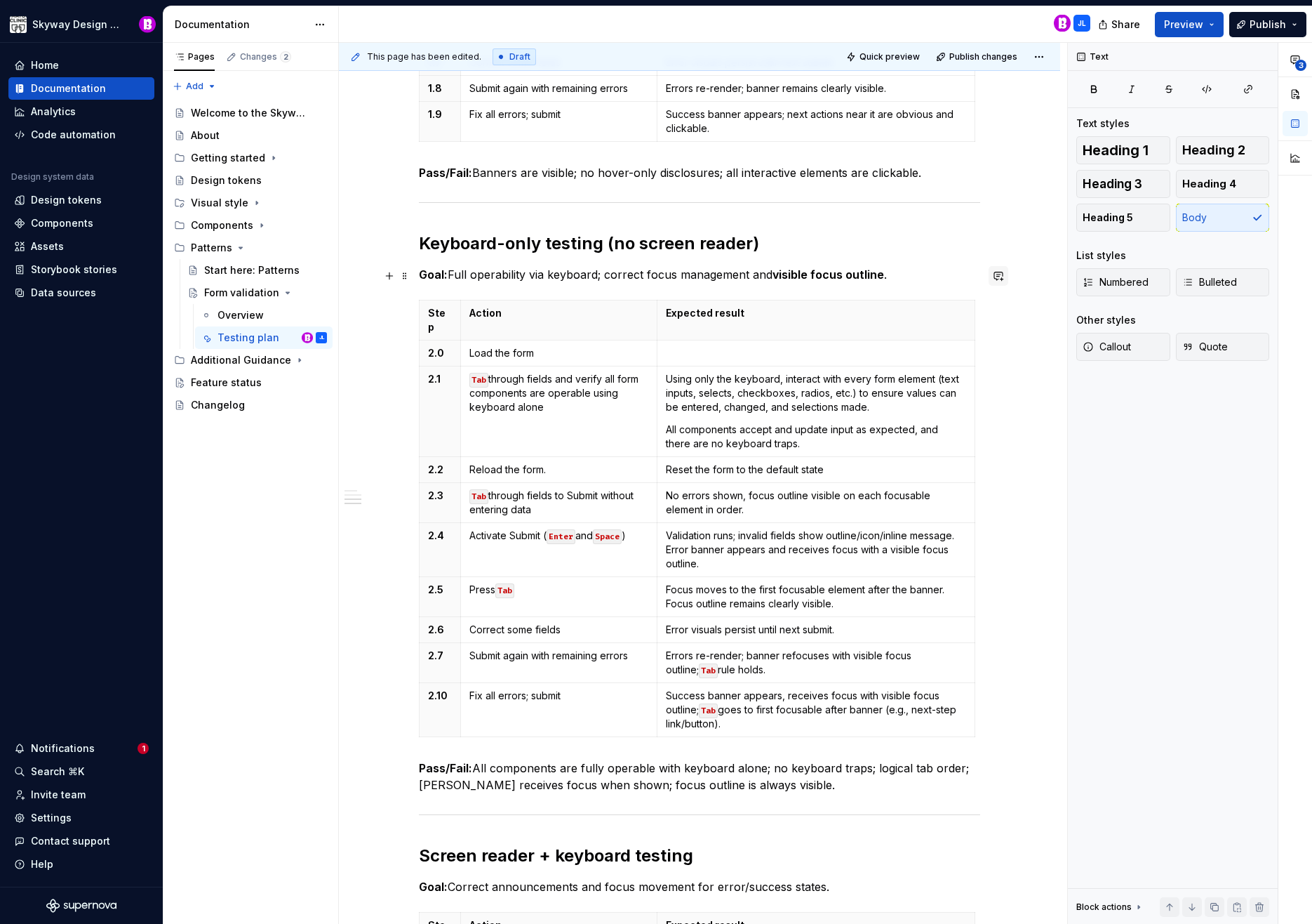
click at [1000, 279] on button "button" at bounding box center [999, 275] width 19 height 19
click at [927, 304] on span "Same comment here about numbering." at bounding box center [882, 301] width 179 height 12
click at [990, 300] on p "Same comment here about numbering." at bounding box center [896, 300] width 206 height 15
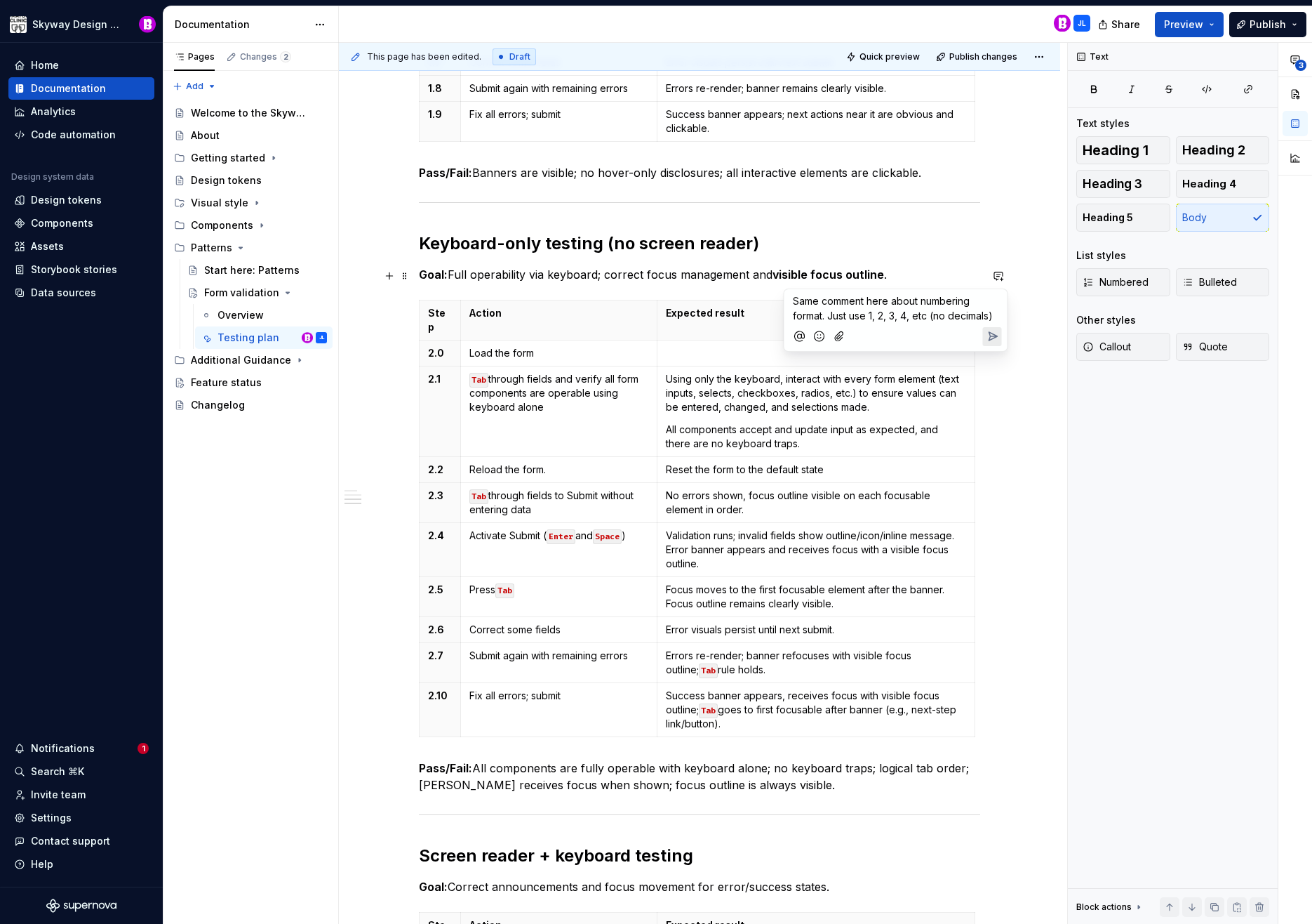
click at [917, 311] on span "Same comment here about numbering format. Just use 1, 2, 3, 4, etc (no decimals)" at bounding box center [892, 308] width 200 height 26
copy span "Same comment here about numbering format. Just use 1, 2, 3, 4, etc (no decimals)"
click at [993, 338] on icon "Send" at bounding box center [993, 336] width 9 height 9
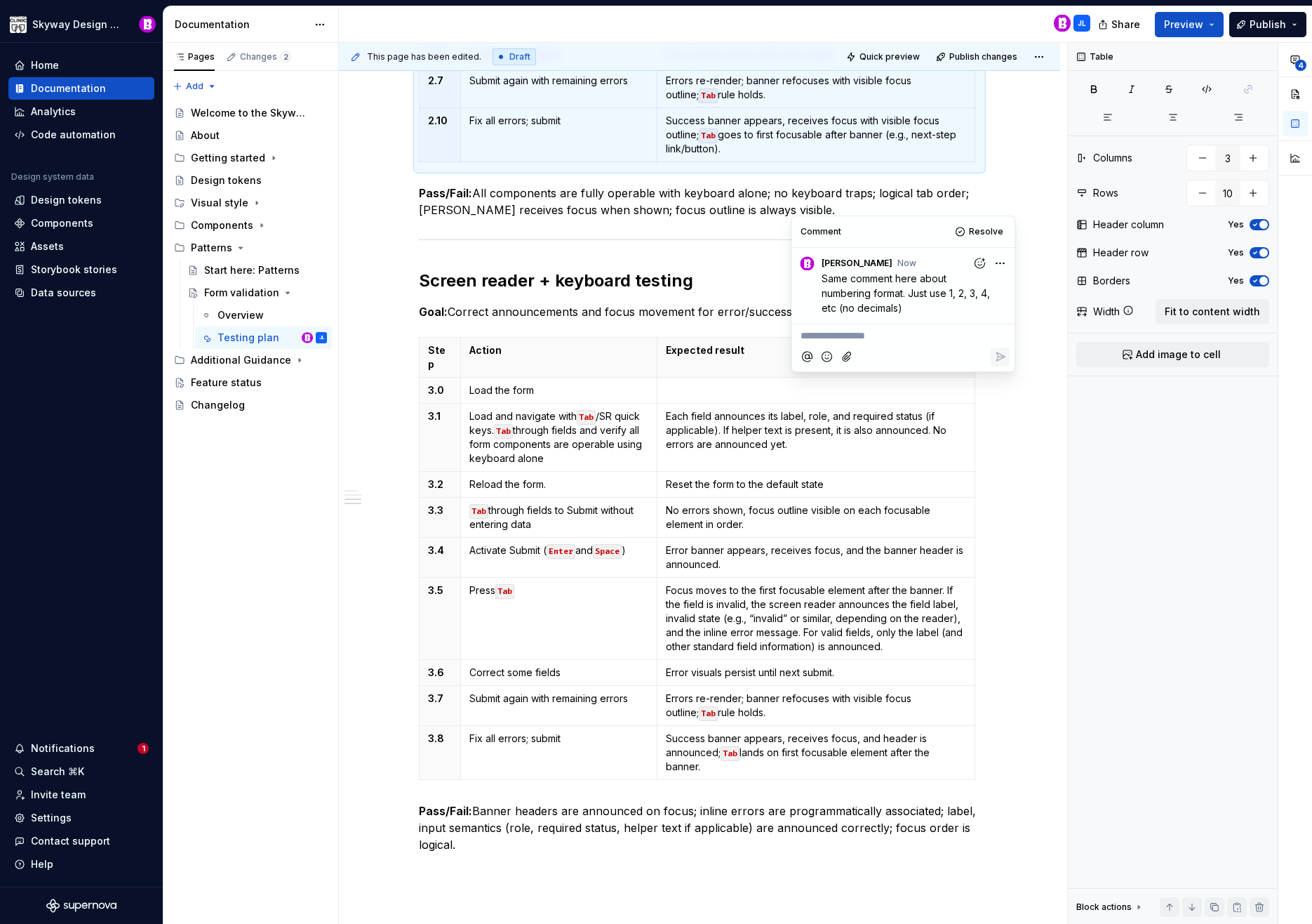
scroll to position [1673, 0]
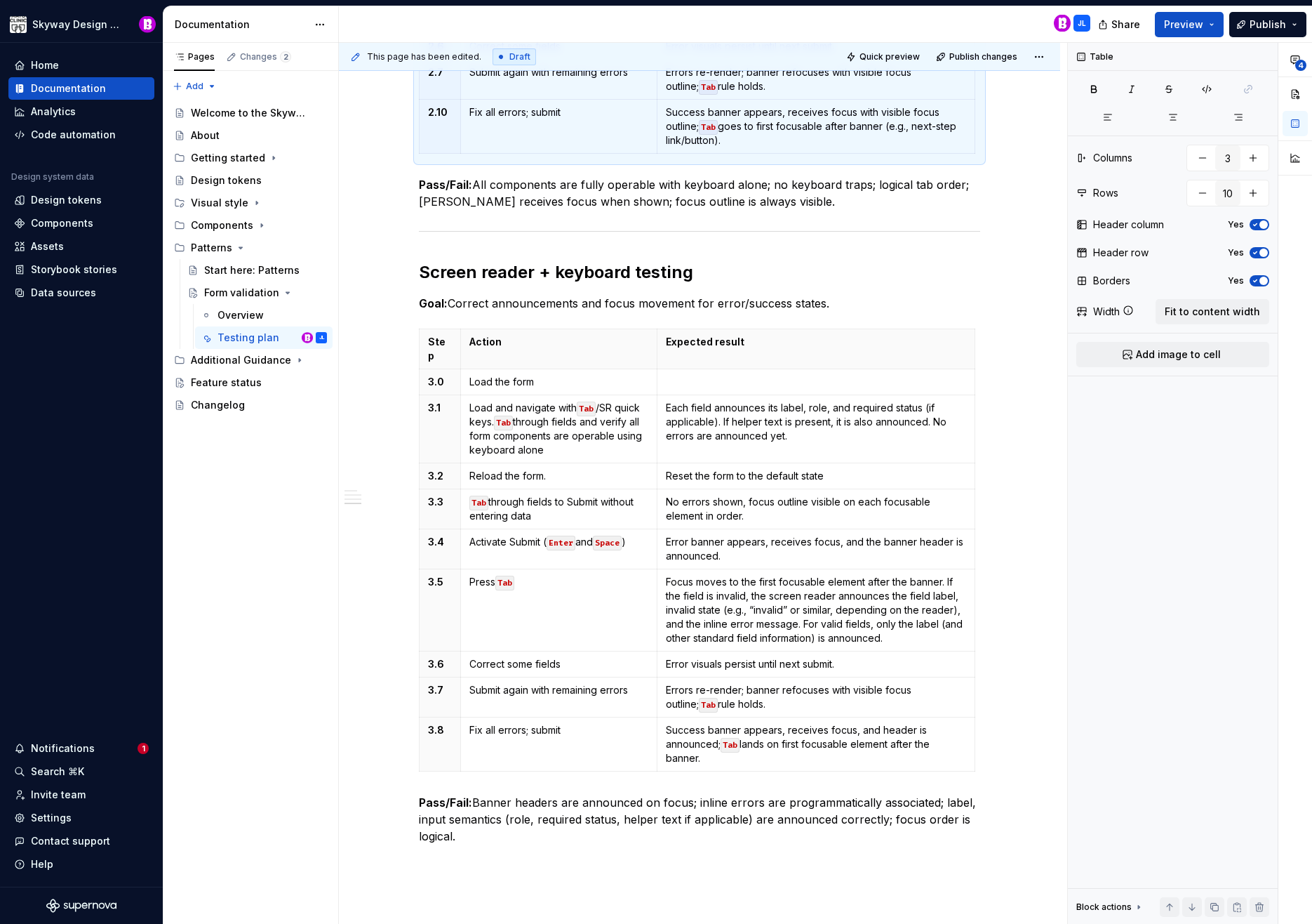
click at [1000, 290] on button "button" at bounding box center [999, 290] width 19 height 19
click at [993, 348] on icon "Send" at bounding box center [993, 351] width 9 height 9
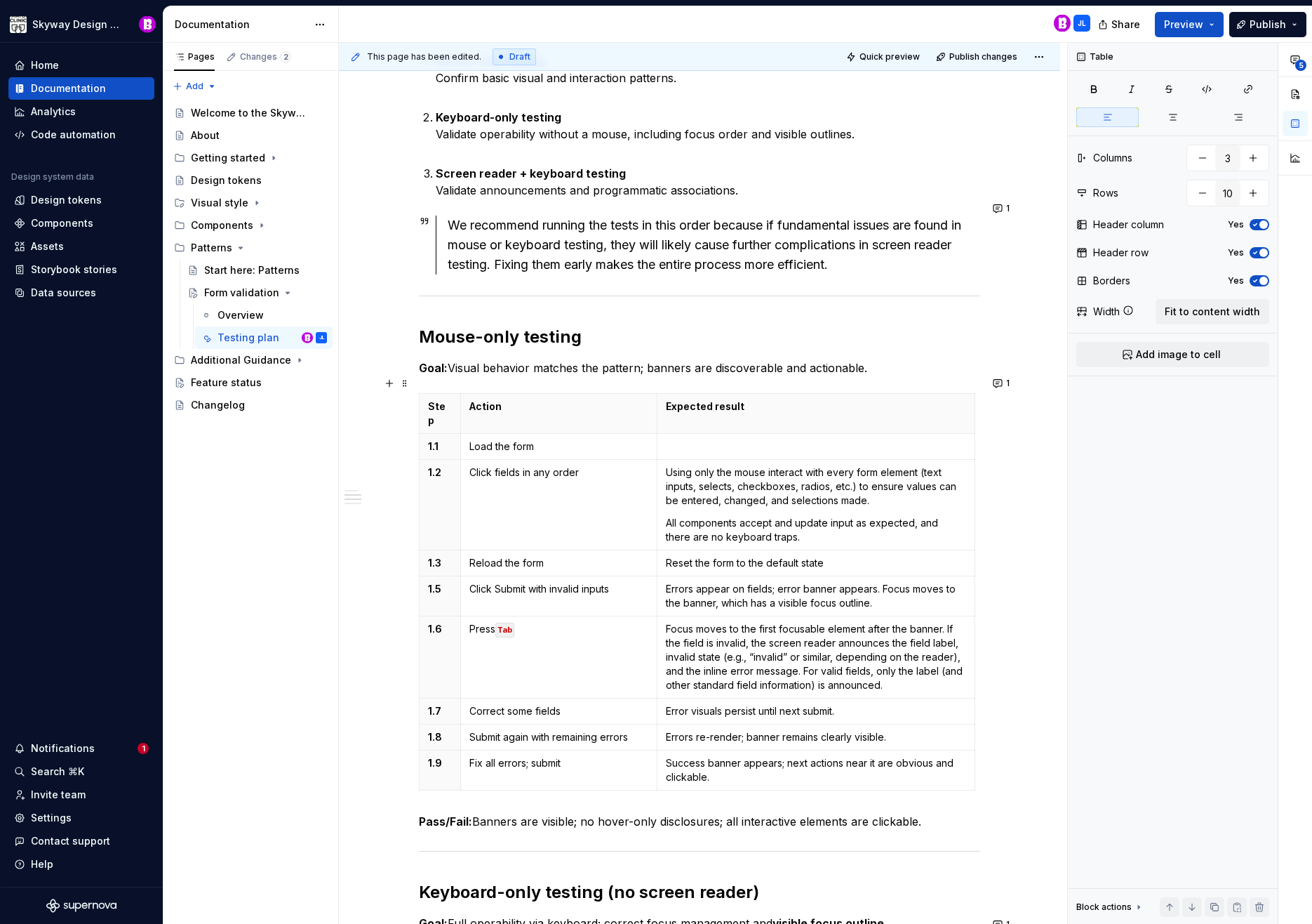
scroll to position [441, 0]
type textarea "*"
click at [1000, 384] on button "1" at bounding box center [1002, 383] width 27 height 19
type input "9"
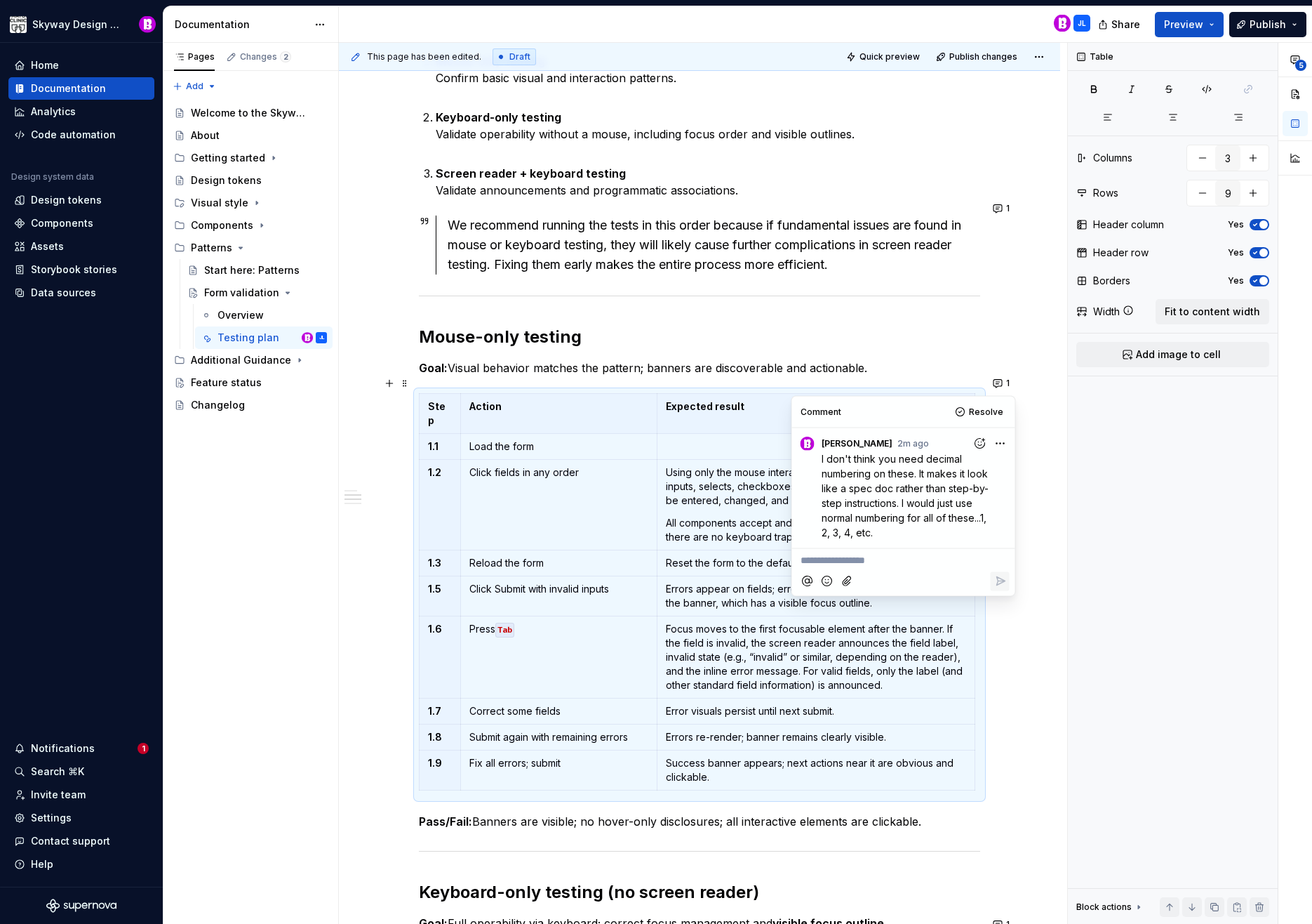
click at [969, 529] on p "I don't think you need decimal numbering on these. It makes it look like a spec…" at bounding box center [907, 495] width 172 height 88
click at [937, 530] on p "I don't think you need decimal numbering on these. It makes it look like a spec…" at bounding box center [907, 495] width 172 height 88
click at [1004, 441] on html "Skyway Design System Home Documentation Analytics Code automation Design system…" at bounding box center [656, 462] width 1312 height 924
click at [968, 469] on span "Edit comment" at bounding box center [955, 470] width 66 height 14
click at [820, 460] on div "I don't think you need decimal numbering on these. It makes it look like a spec…" at bounding box center [904, 509] width 212 height 116
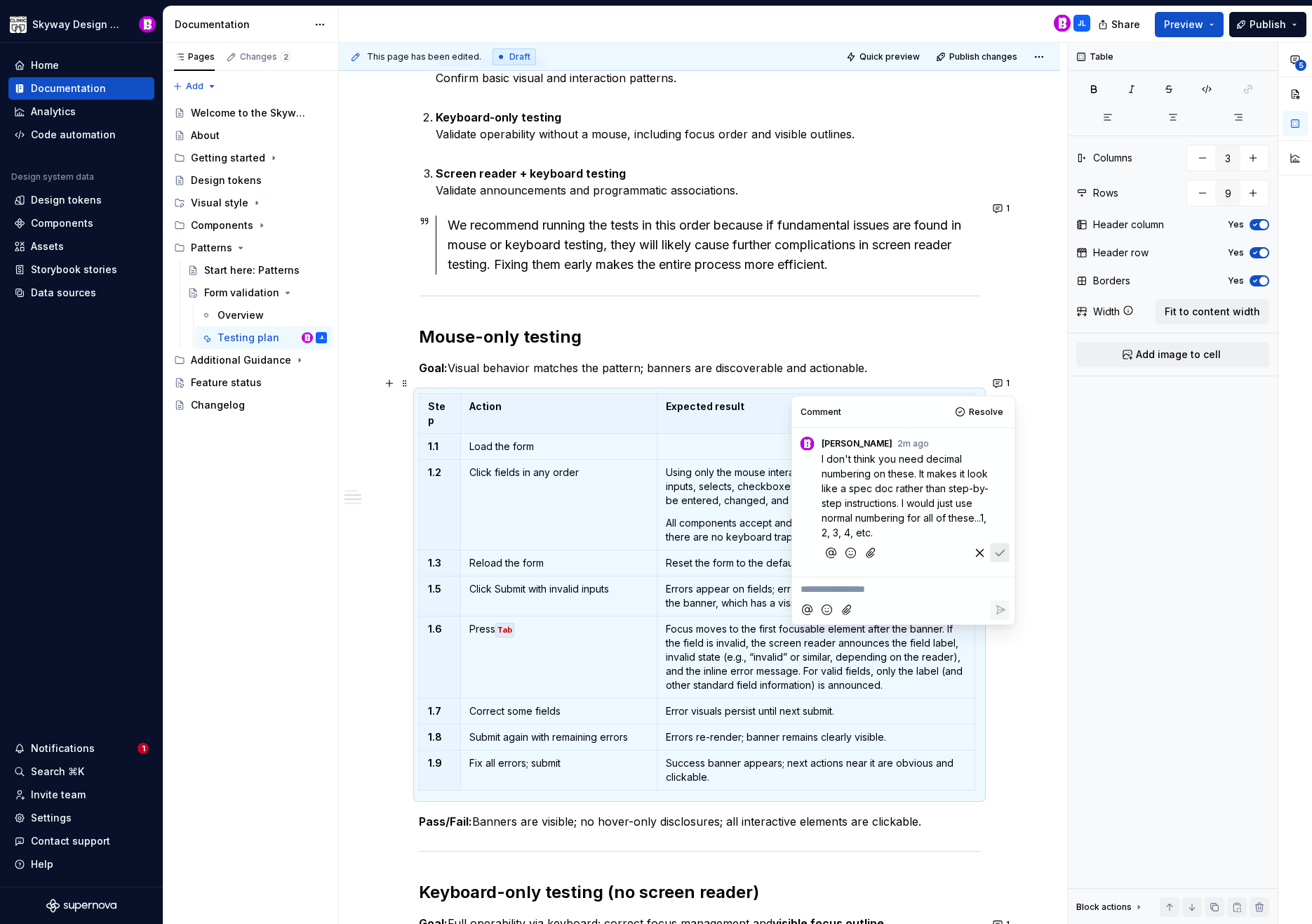
click at [824, 458] on span "I don't think you need decimal numbering on these. It makes it look like a spec…" at bounding box center [906, 495] width 169 height 85
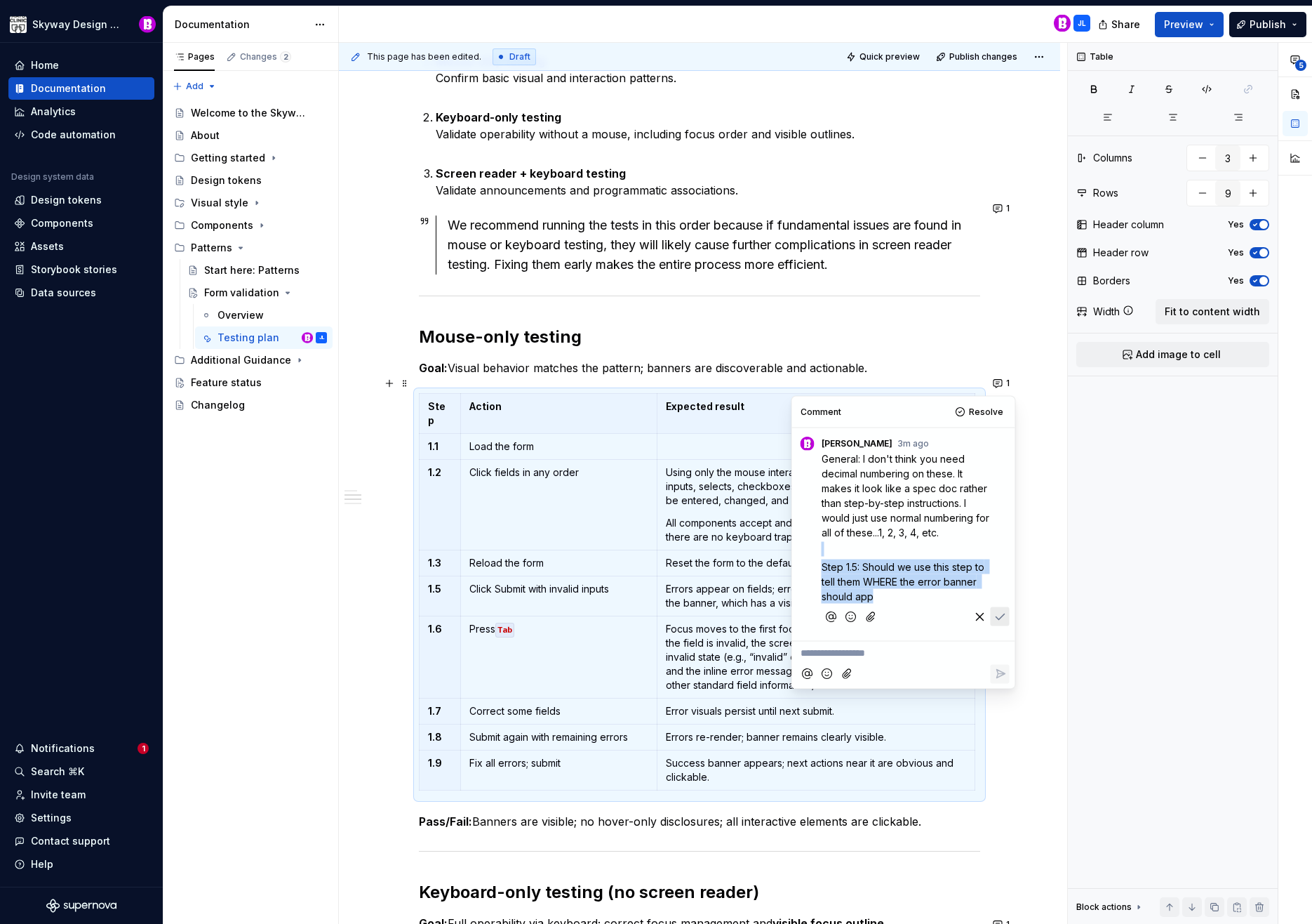
drag, startPoint x: 893, startPoint y: 596, endPoint x: 810, endPoint y: 539, distance: 100.7
click at [810, 539] on div "General: I don't think you need decimal numbering on these. It makes it look li…" at bounding box center [904, 540] width 212 height 180
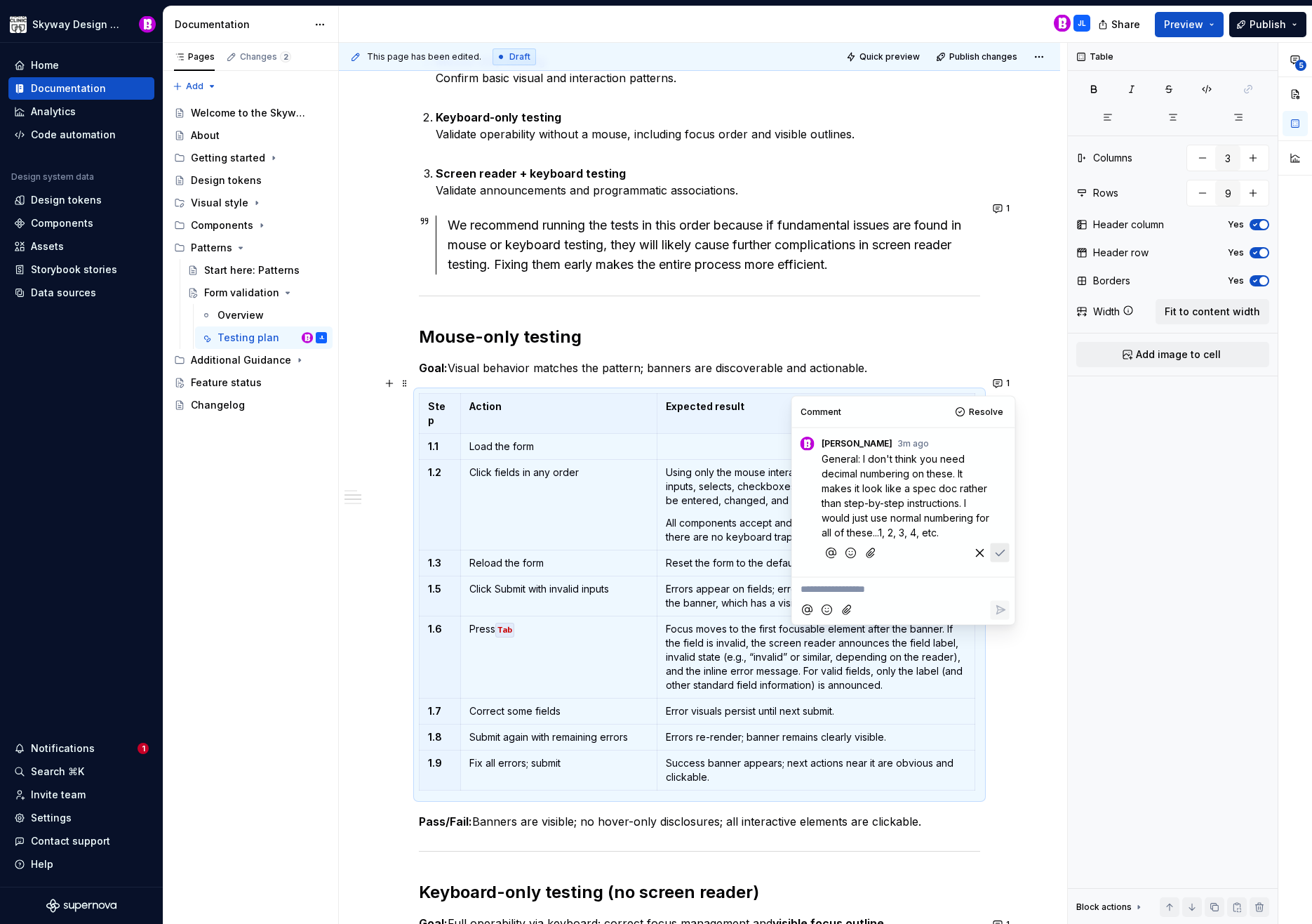
click at [979, 552] on icon "button" at bounding box center [979, 553] width 7 height 7
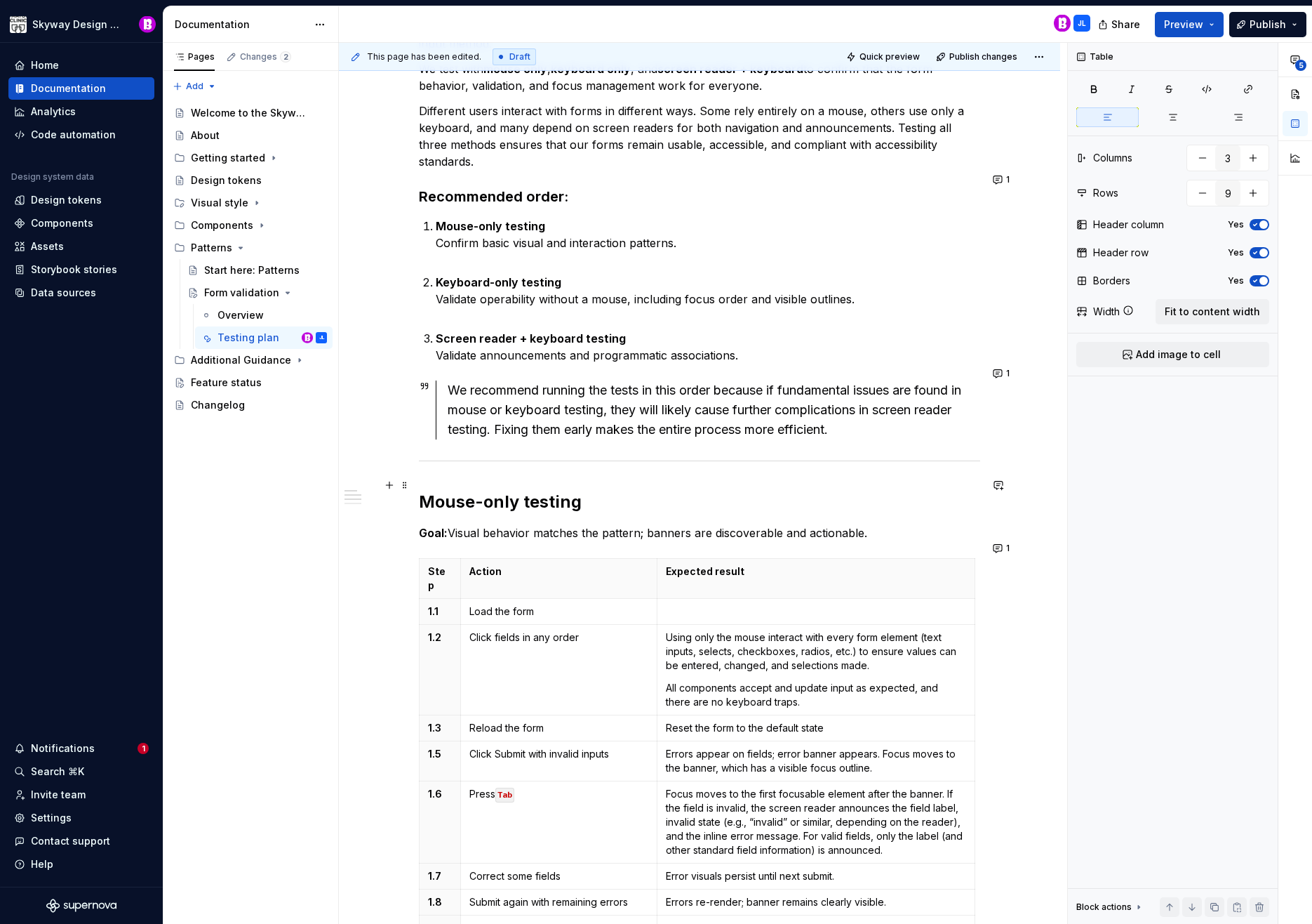
scroll to position [539, 0]
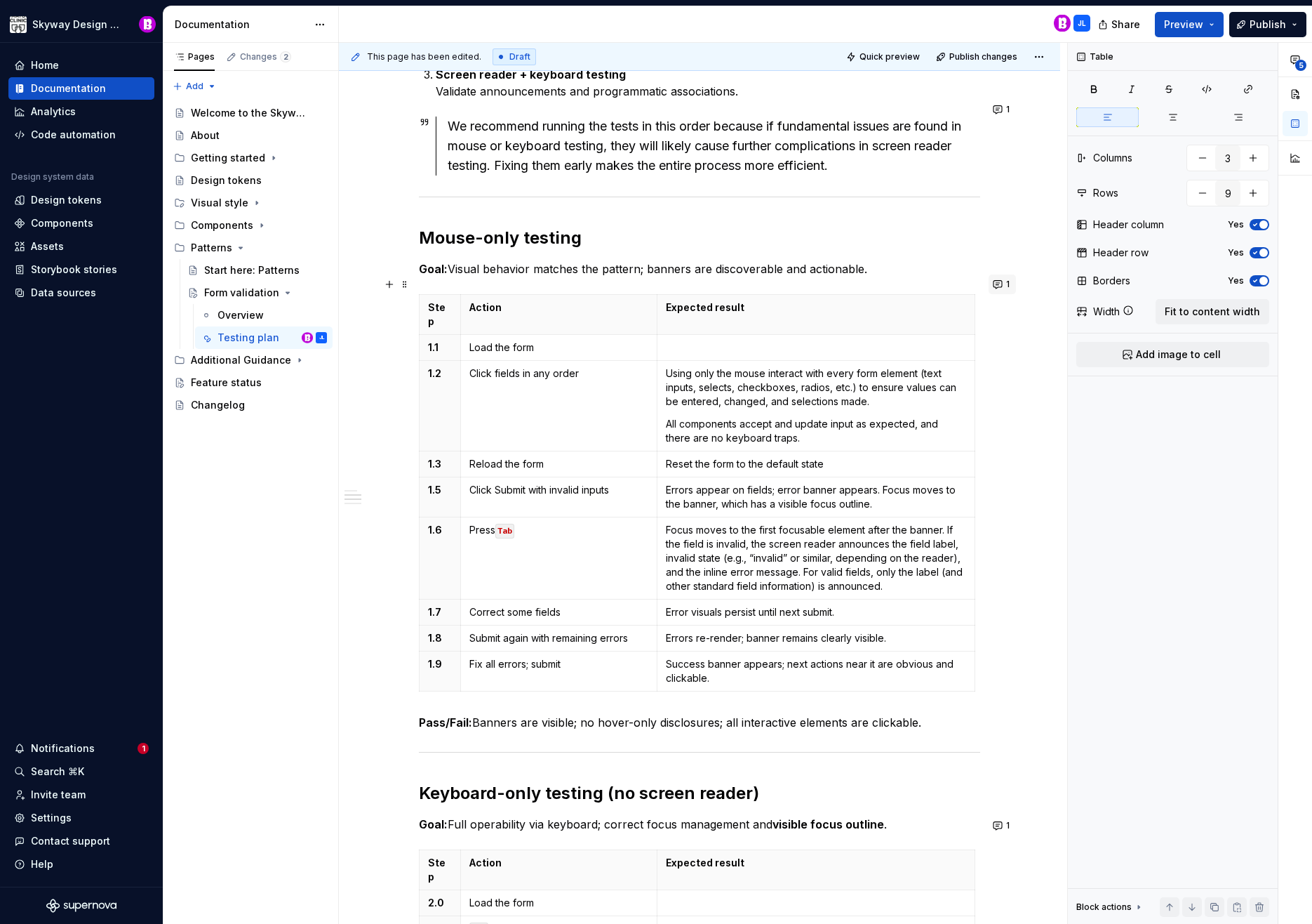
click at [999, 282] on button "1" at bounding box center [1002, 284] width 27 height 19
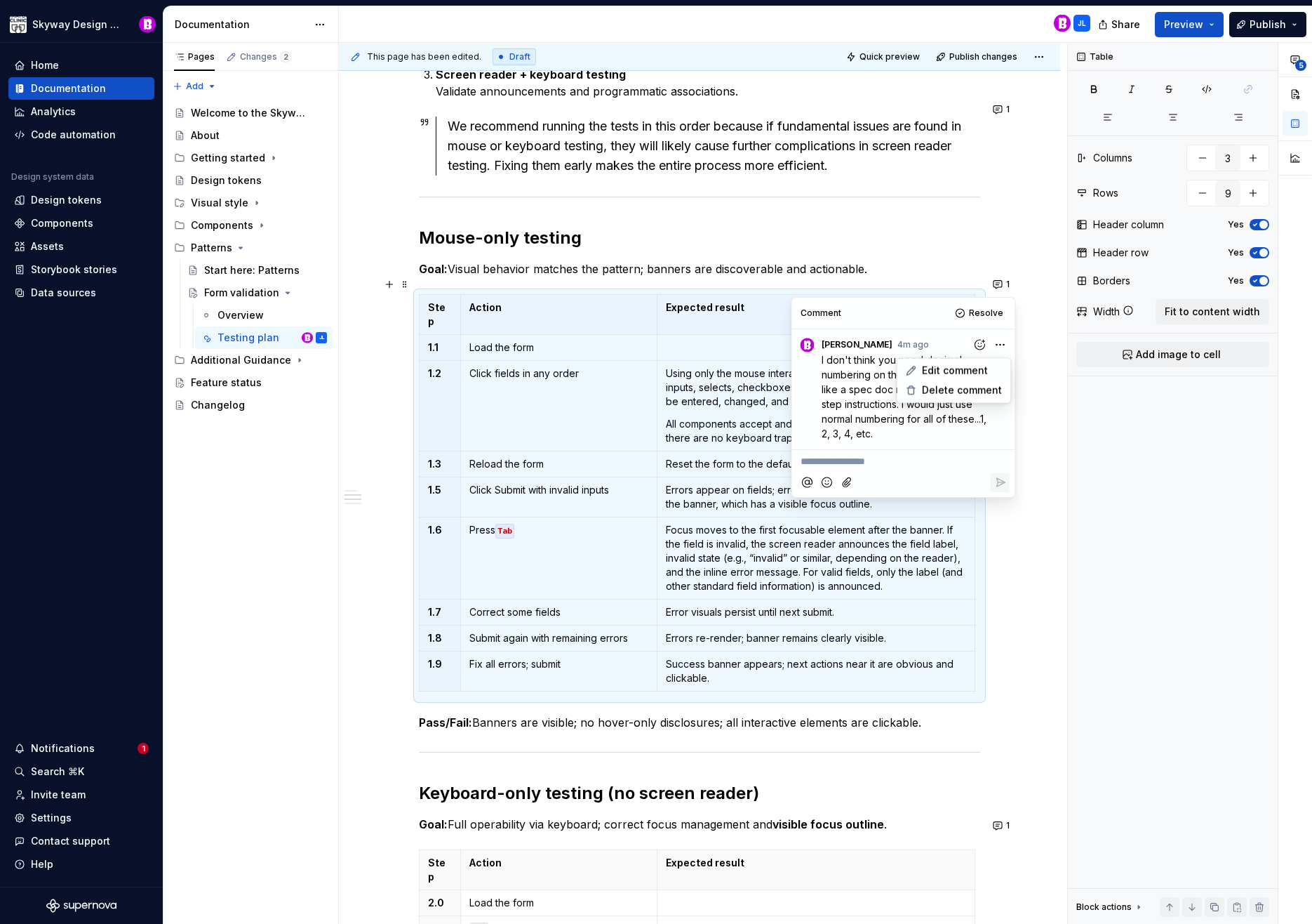
click at [1000, 342] on html "Skyway Design System Home Documentation Analytics Code automation Design system…" at bounding box center [656, 462] width 1312 height 924
click at [970, 368] on span "Edit comment" at bounding box center [955, 370] width 66 height 14
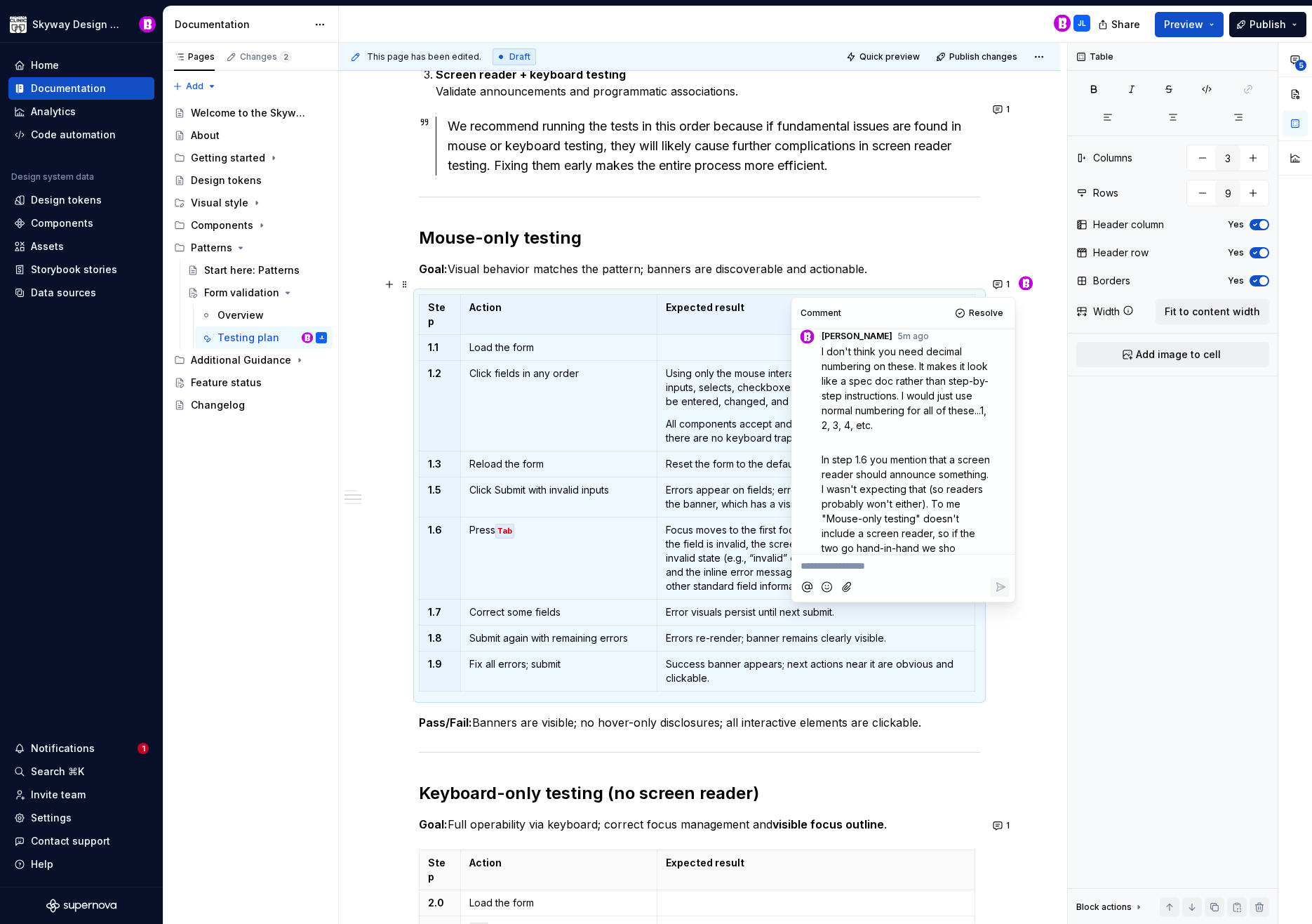
scroll to position [23, 0]
click at [952, 446] on span "In step 1.6 you mention that a screen reader should announce something. I wasn'…" at bounding box center [907, 495] width 172 height 115
drag, startPoint x: 869, startPoint y: 473, endPoint x: 855, endPoint y: 463, distance: 17.2
click at [855, 463] on span "In step 1.6 you mention a screen reader should announce something. I wasn't exp…" at bounding box center [906, 495] width 170 height 115
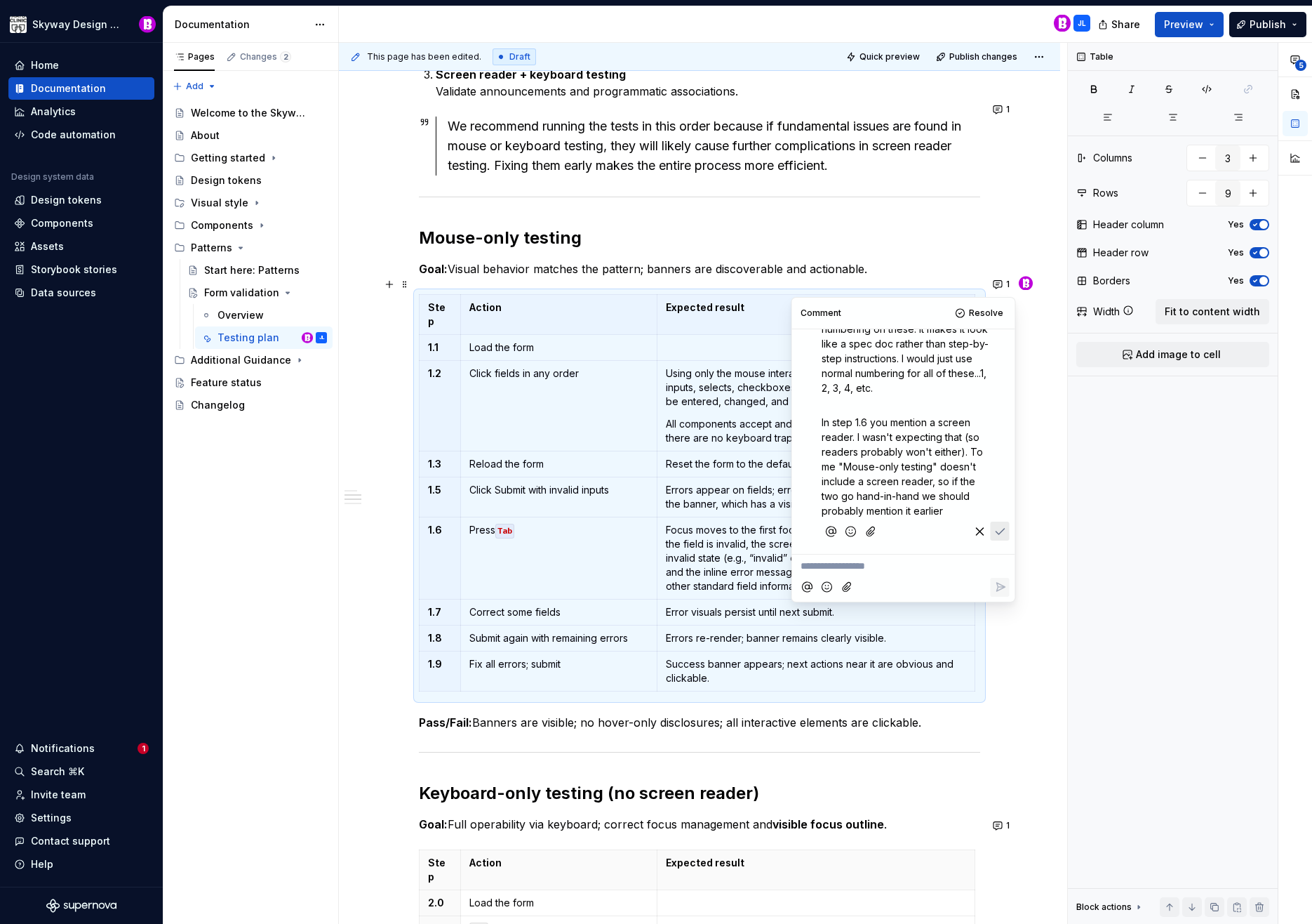
scroll to position [47, 0]
click at [959, 507] on p "In step 1.6 you mention a screen reader. I wasn't expecting that (so readers pr…" at bounding box center [907, 465] width 172 height 103
click at [995, 526] on icon "Save" at bounding box center [1000, 530] width 14 height 14
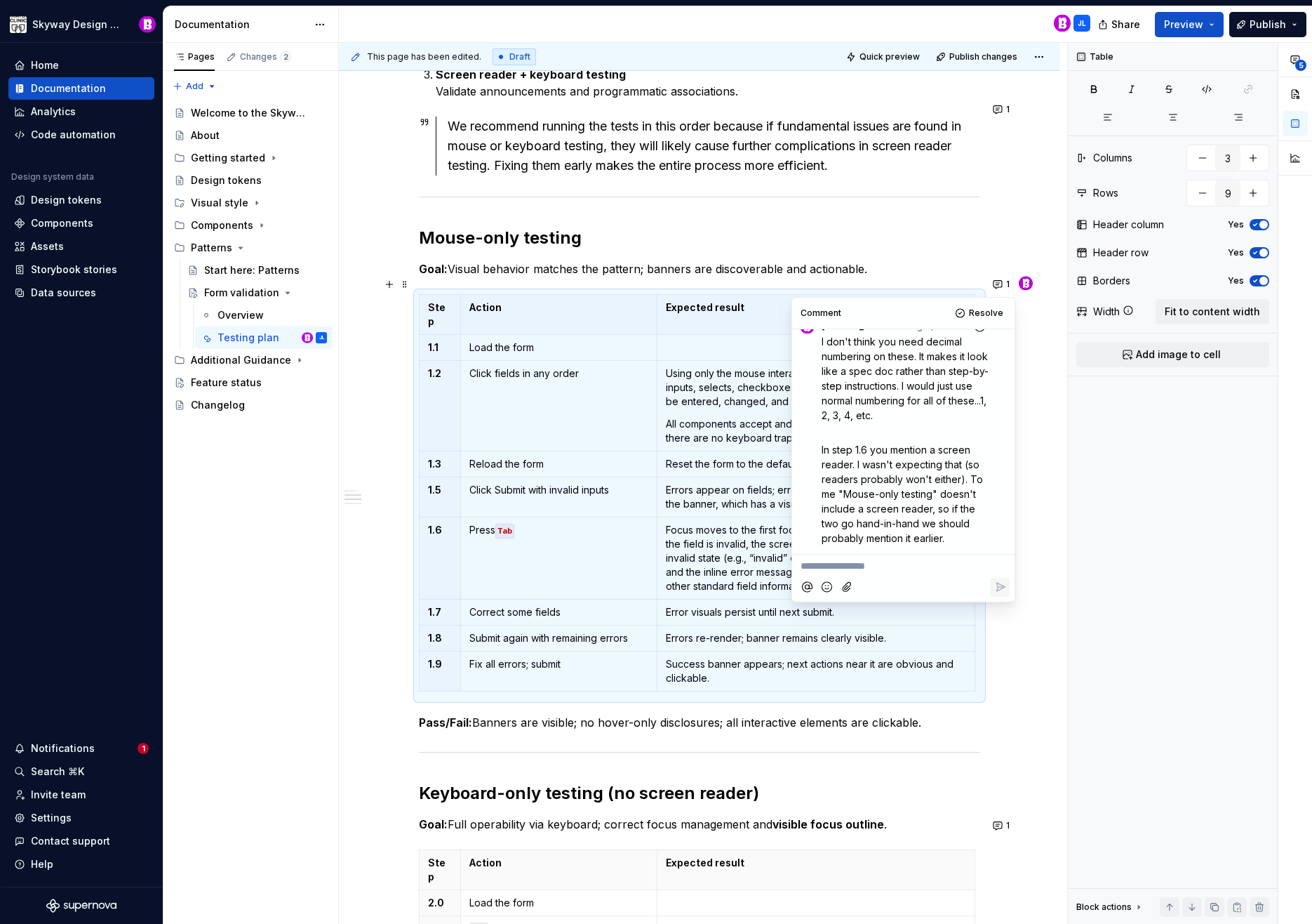
click at [1037, 507] on div "This page has been edited. Draft Quick preview Publish changes Form validation …" at bounding box center [703, 484] width 729 height 882
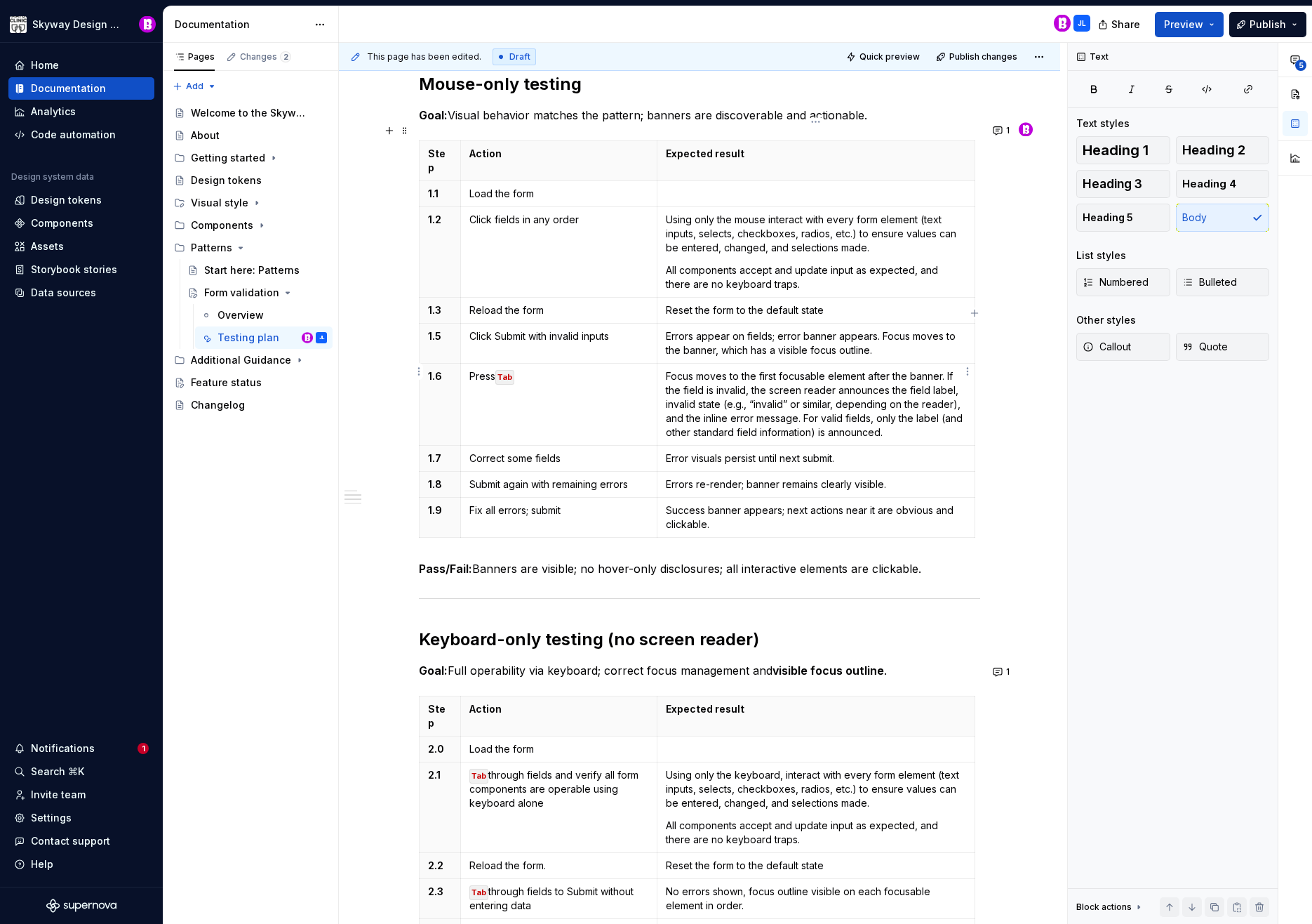
scroll to position [695, 0]
click at [908, 400] on p "Focus moves to the first focusable element after the banner. If the field is in…" at bounding box center [816, 402] width 300 height 70
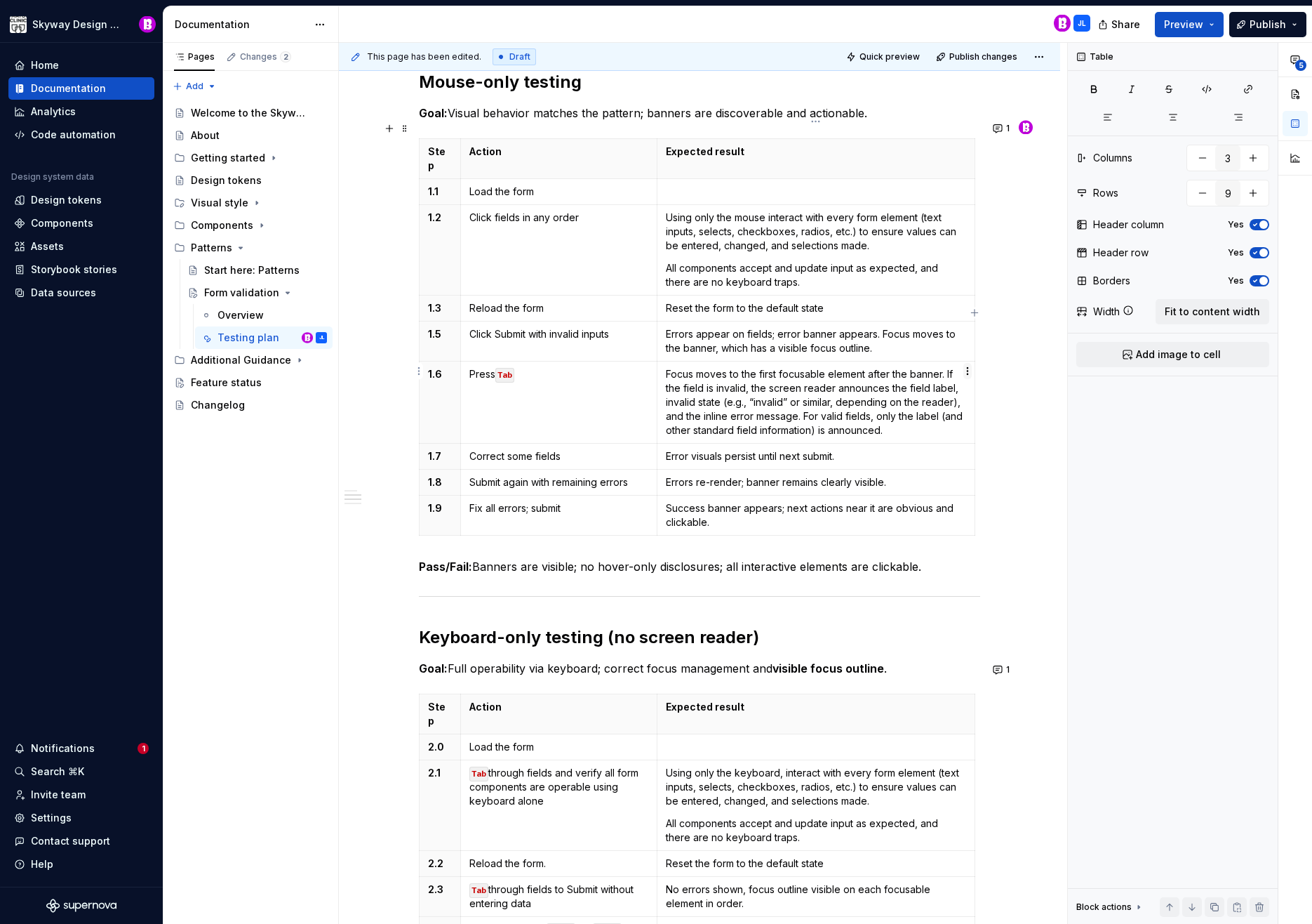
click at [969, 368] on html "Skyway Design System Home Documentation Analytics Code automation Design system…" at bounding box center [656, 462] width 1312 height 924
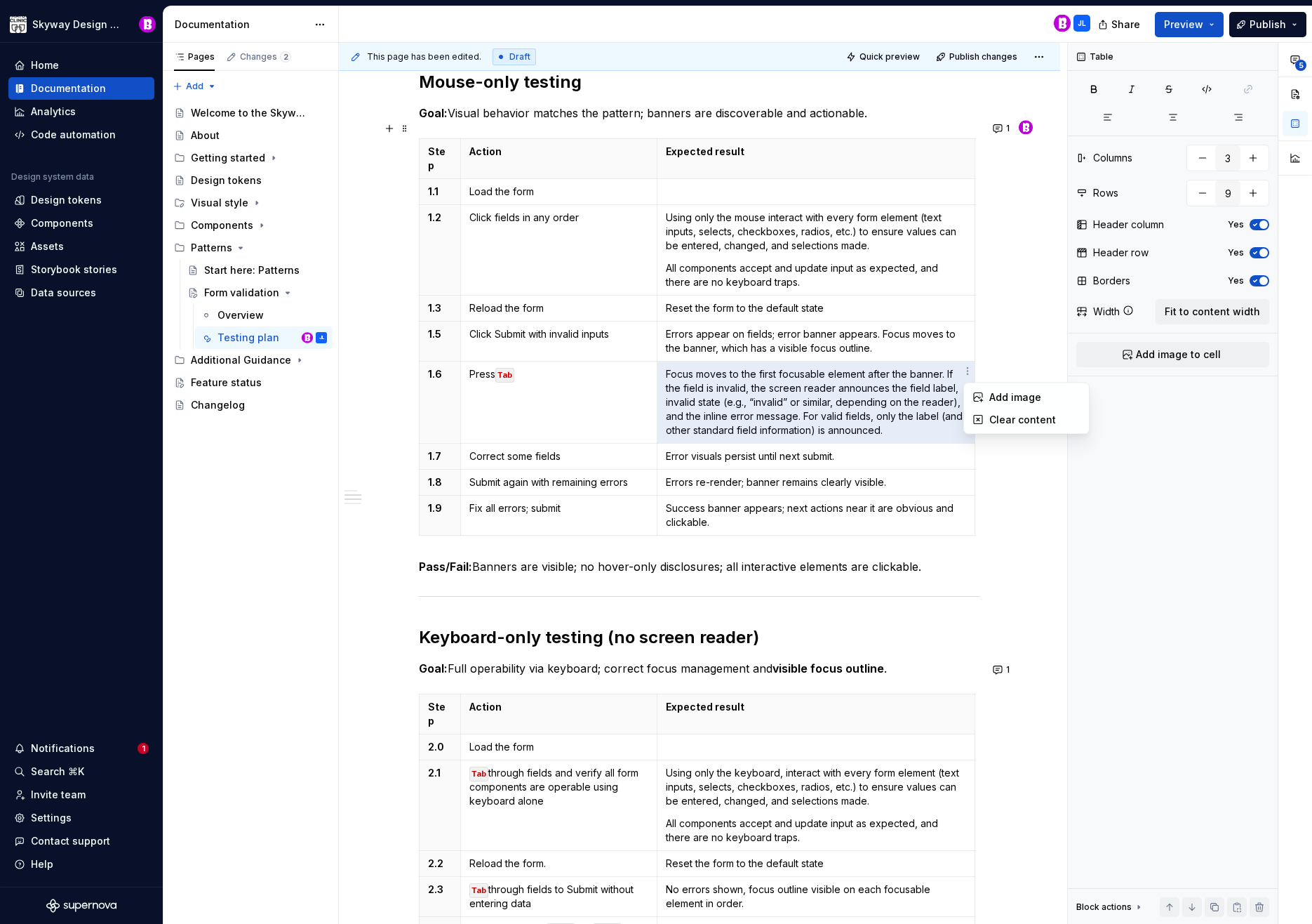
click at [1016, 334] on html "Skyway Design System Home Documentation Analytics Code automation Design system…" at bounding box center [656, 462] width 1312 height 924
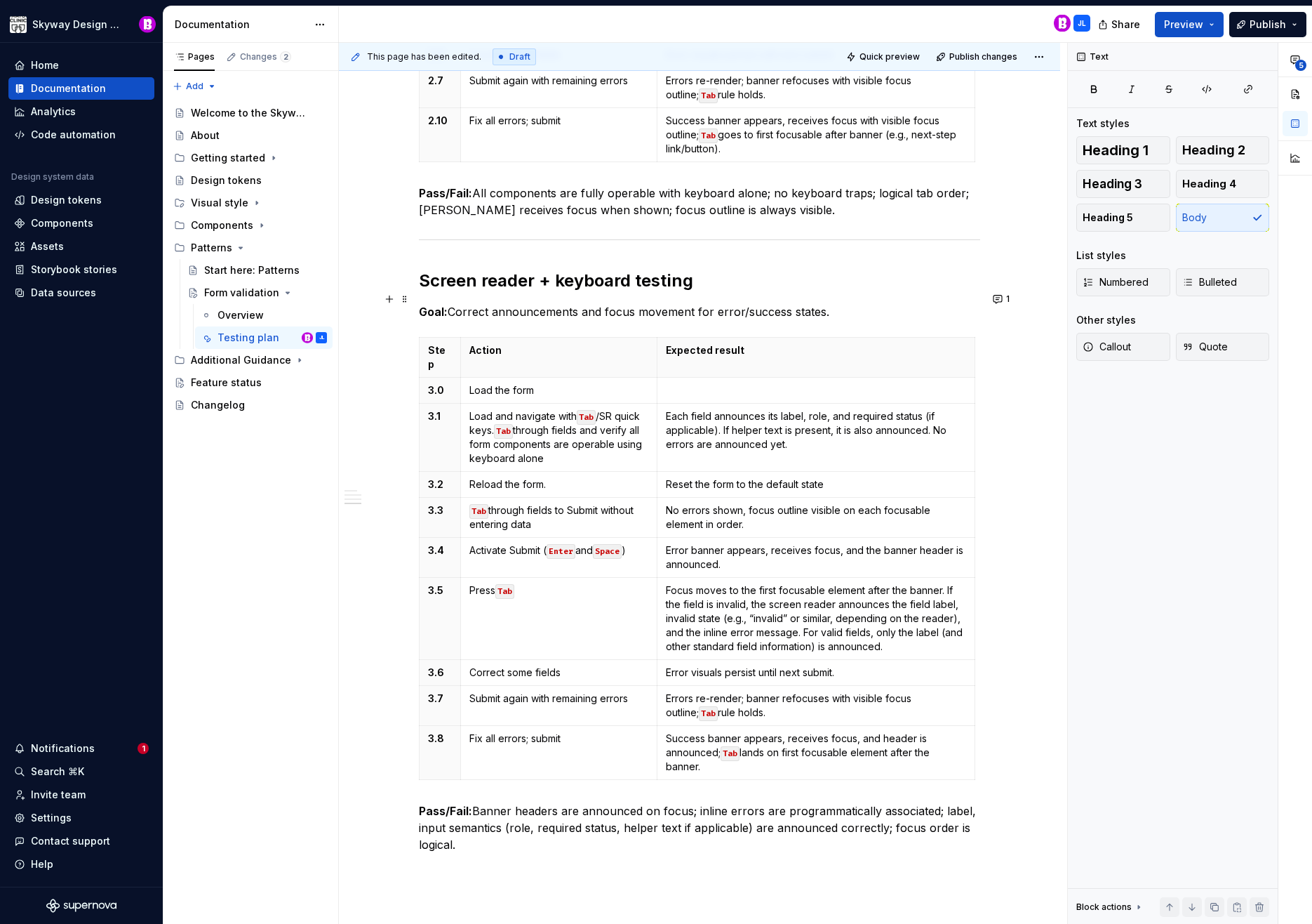
scroll to position [1725, 0]
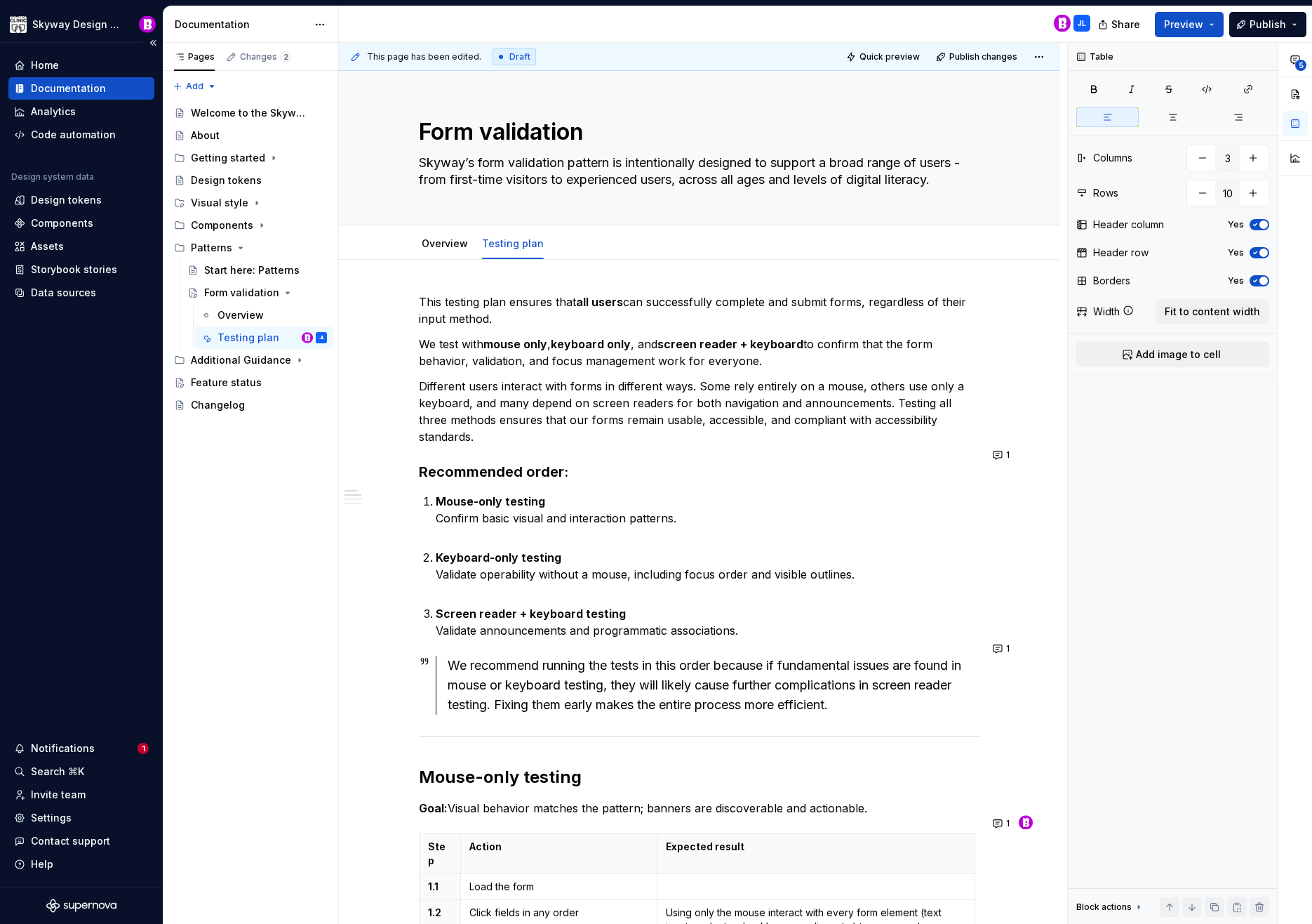
scroll to position [0, 0]
click at [404, 652] on span at bounding box center [405, 649] width 11 height 19
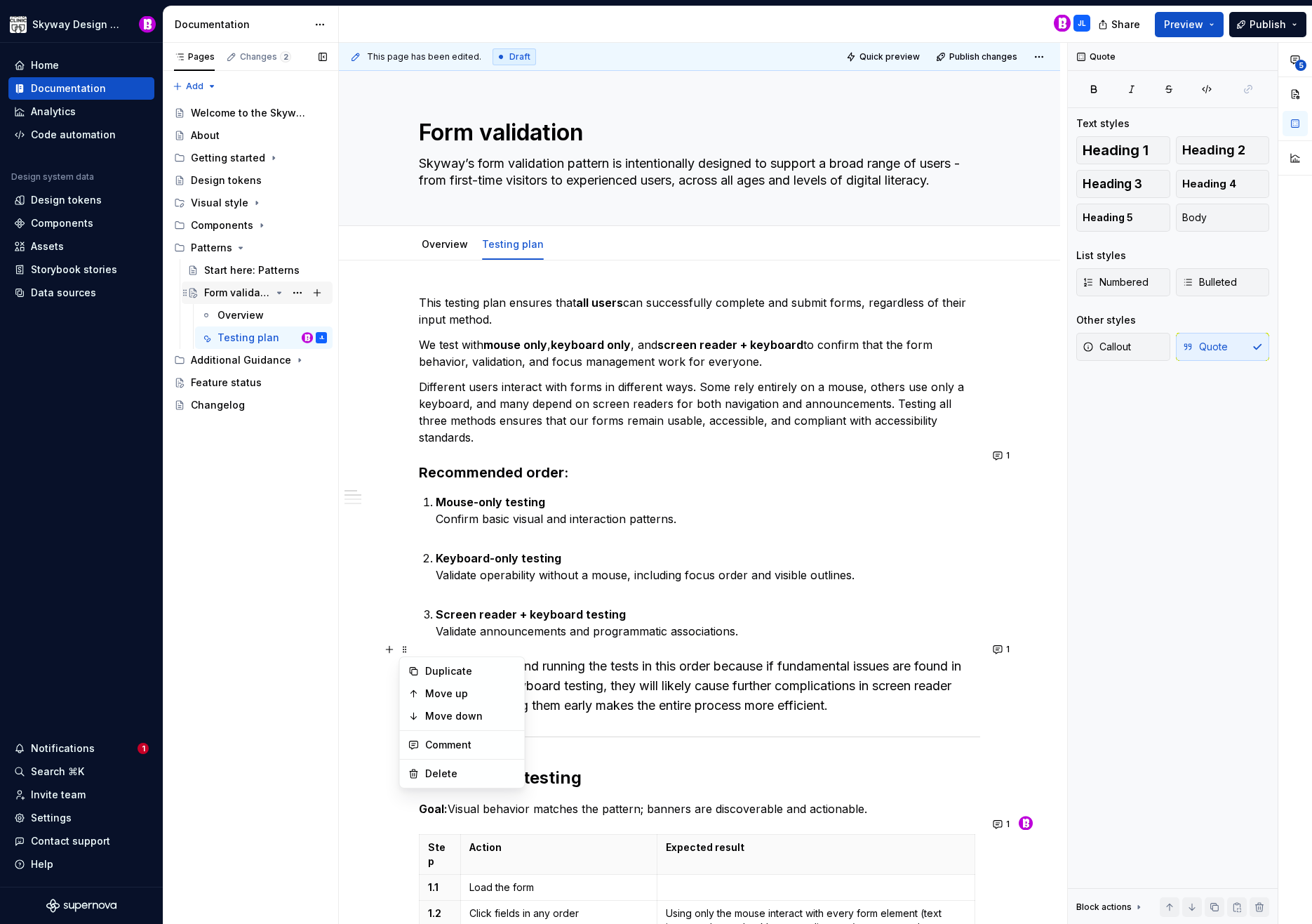
drag, startPoint x: 238, startPoint y: 312, endPoint x: 243, endPoint y: 297, distance: 15.8
click at [238, 312] on div "Overview" at bounding box center [240, 315] width 47 height 14
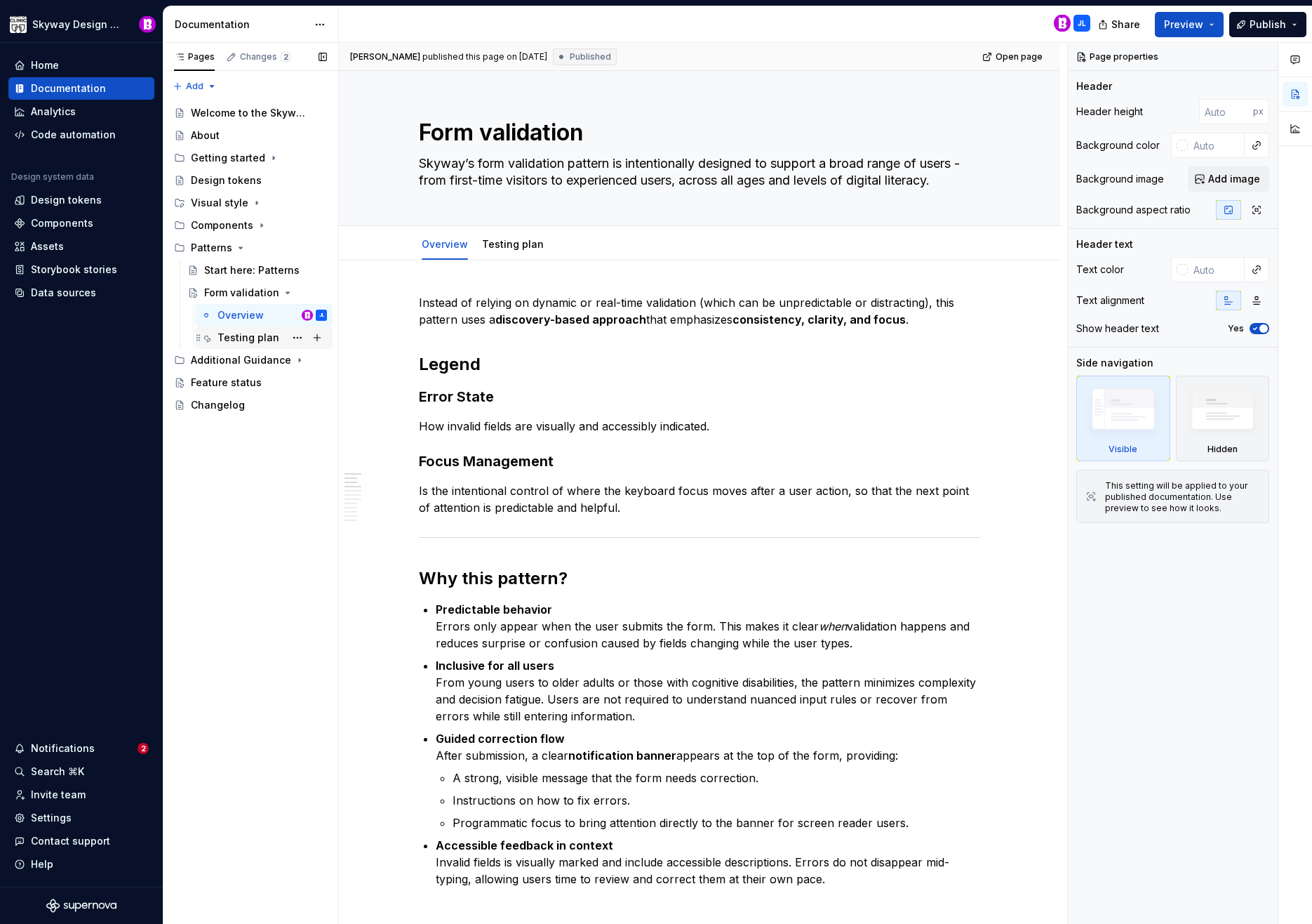
click at [238, 334] on div "Testing plan" at bounding box center [248, 338] width 62 height 14
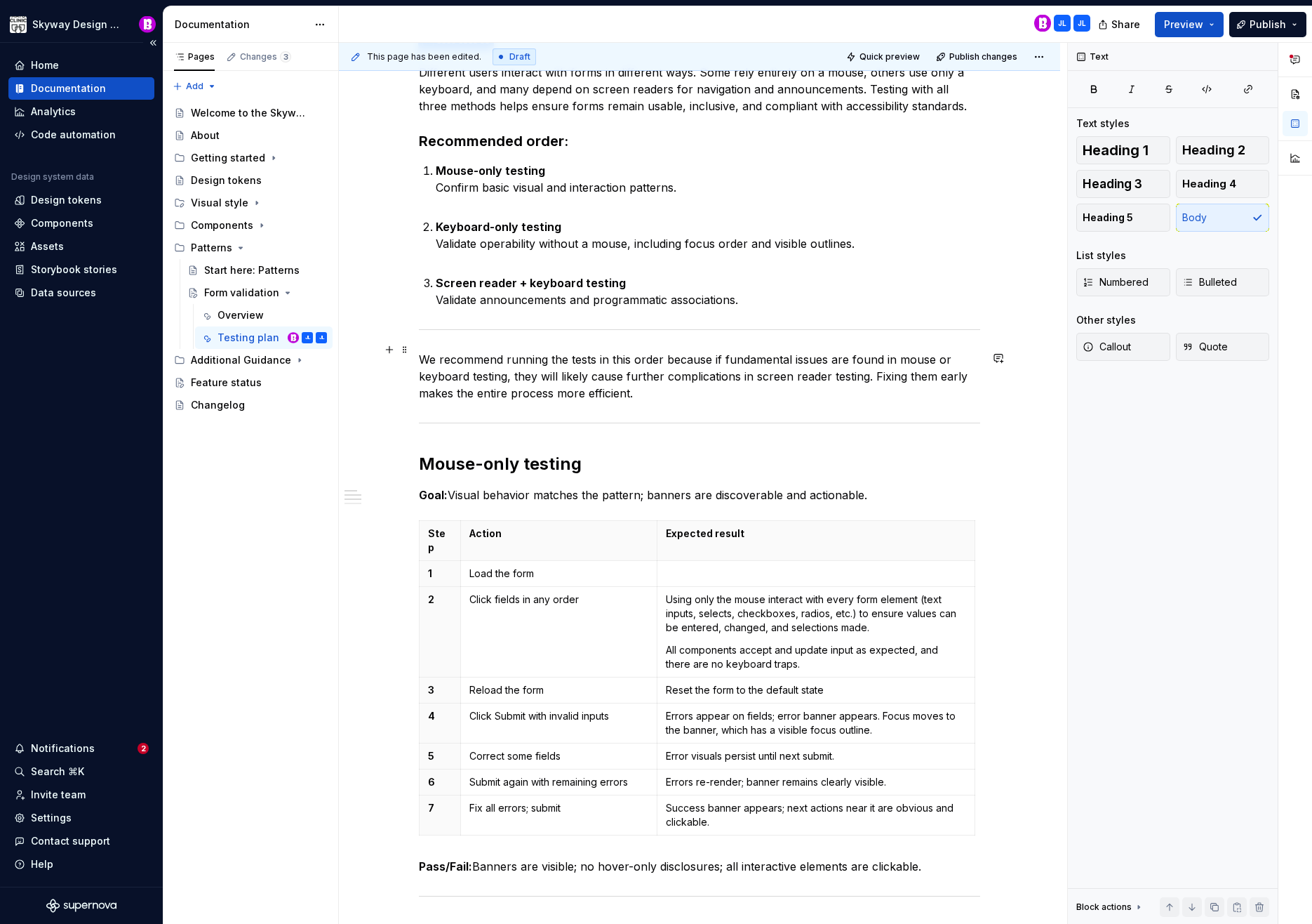
scroll to position [349, 0]
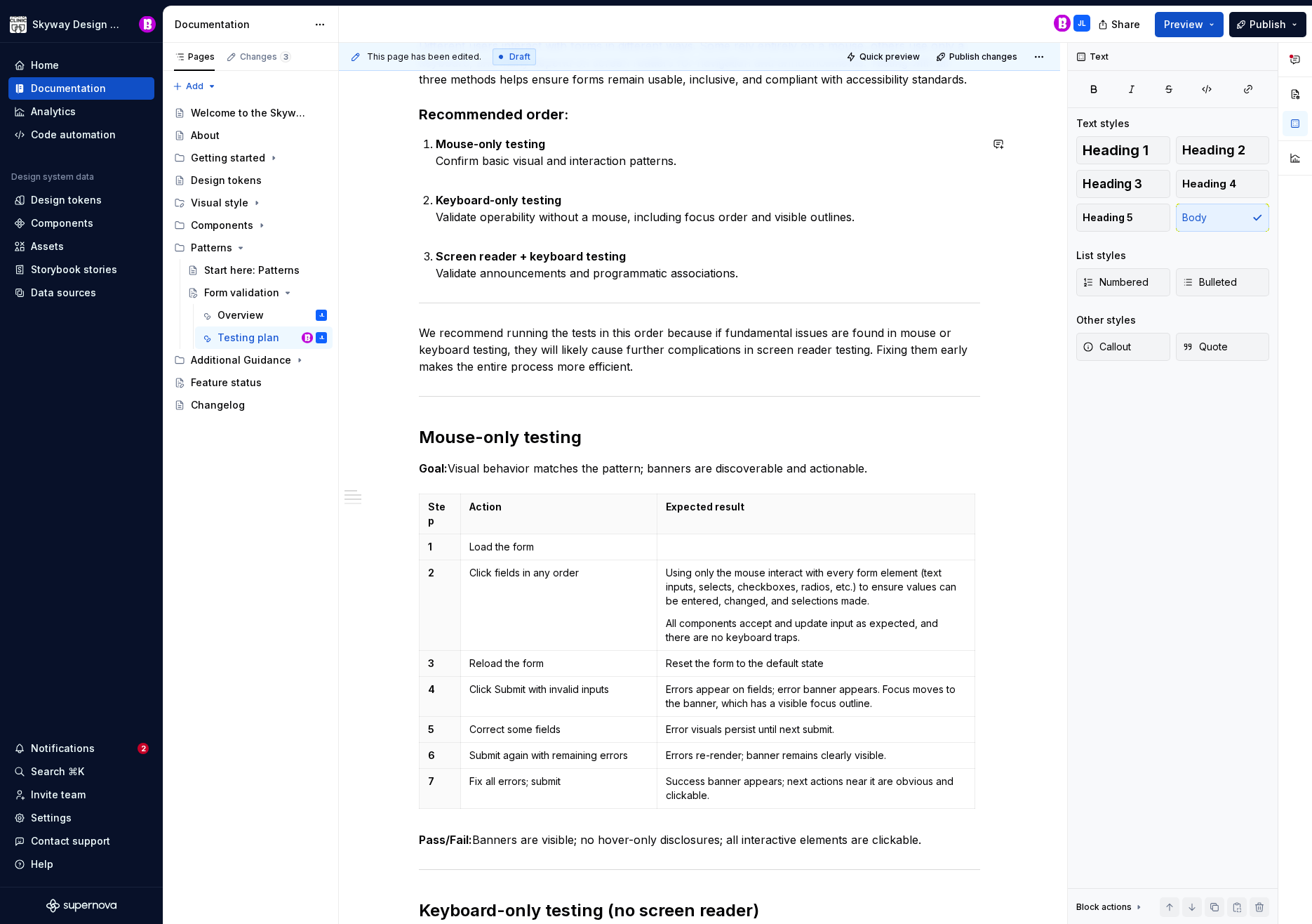
type textarea "*"
